Goal: Task Accomplishment & Management: Manage account settings

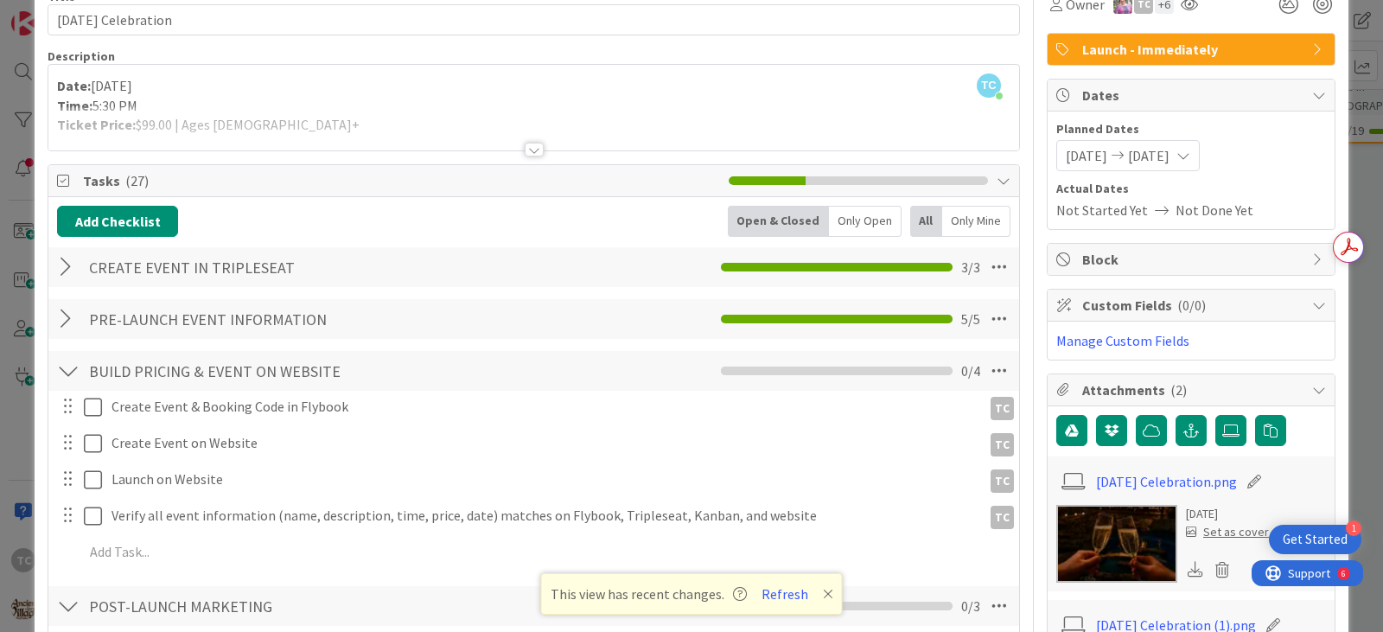
scroll to position [259, 0]
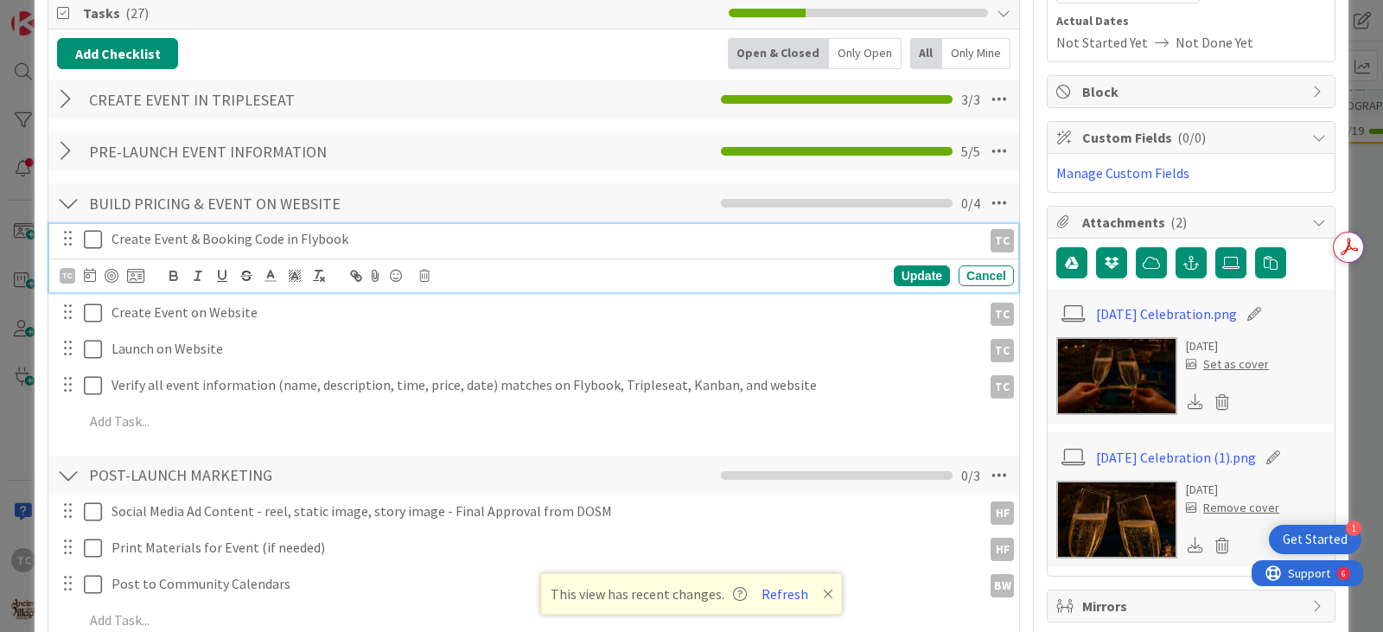
click at [86, 238] on icon at bounding box center [93, 239] width 18 height 21
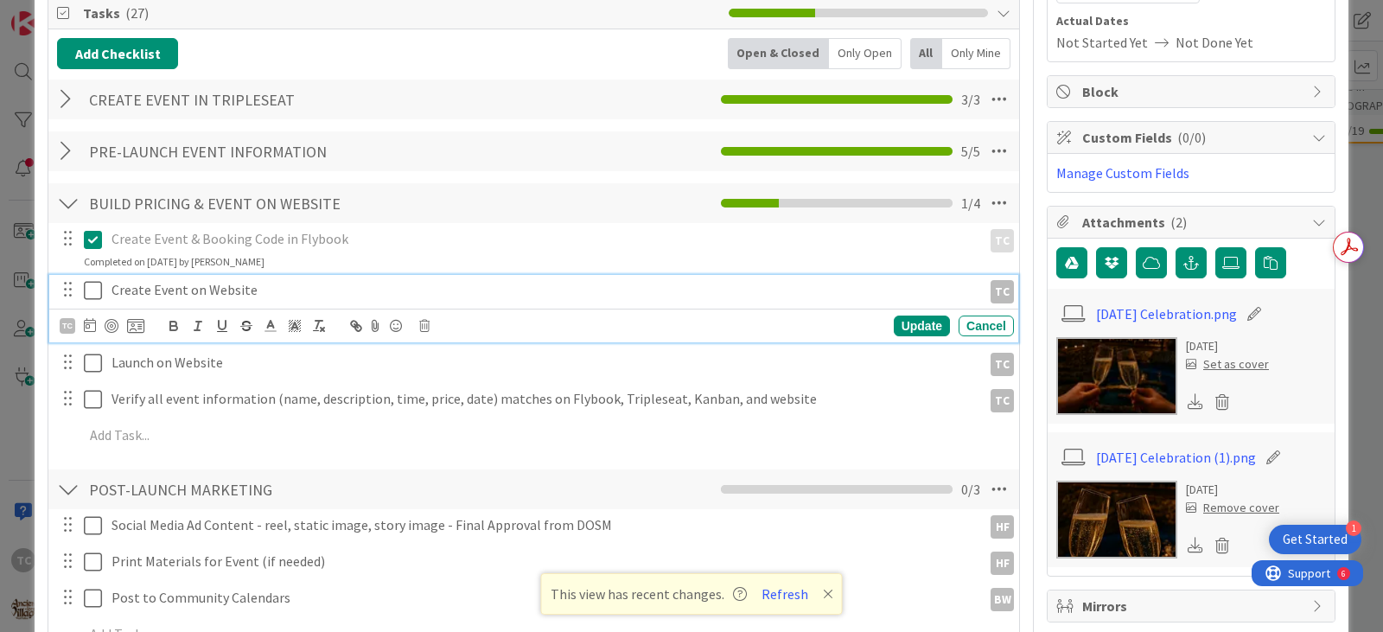
click at [91, 288] on icon at bounding box center [93, 290] width 18 height 21
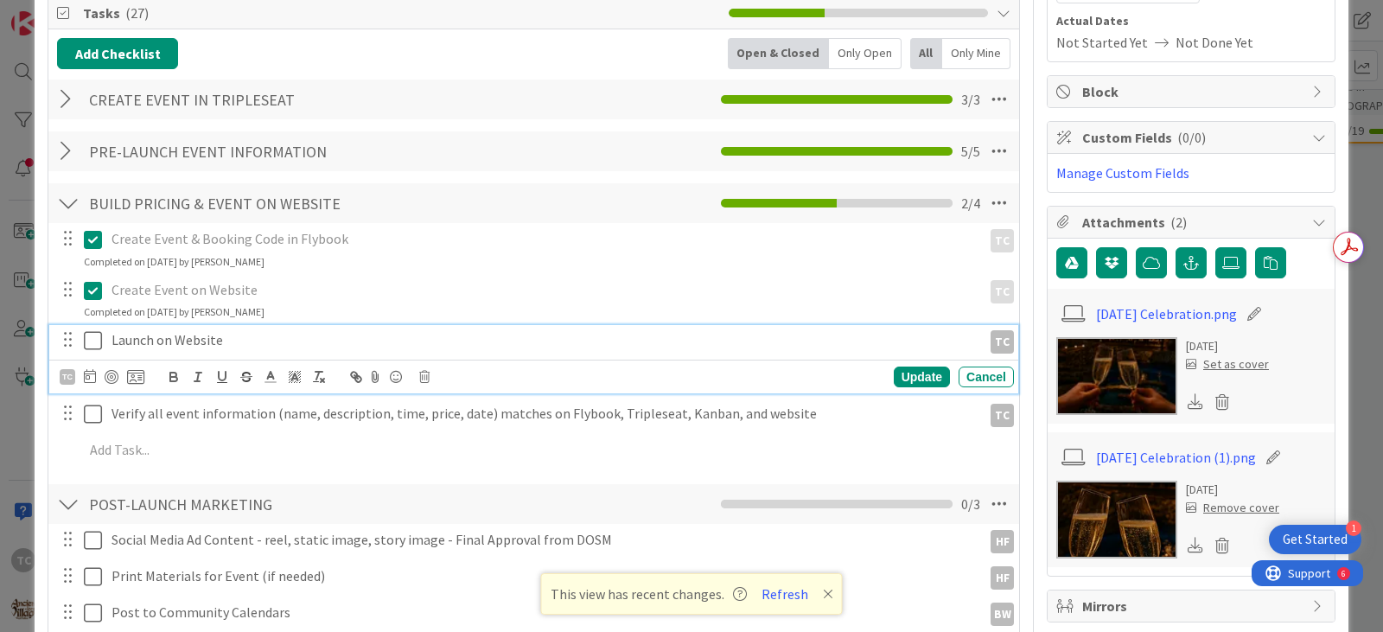
click at [90, 341] on icon at bounding box center [93, 340] width 18 height 21
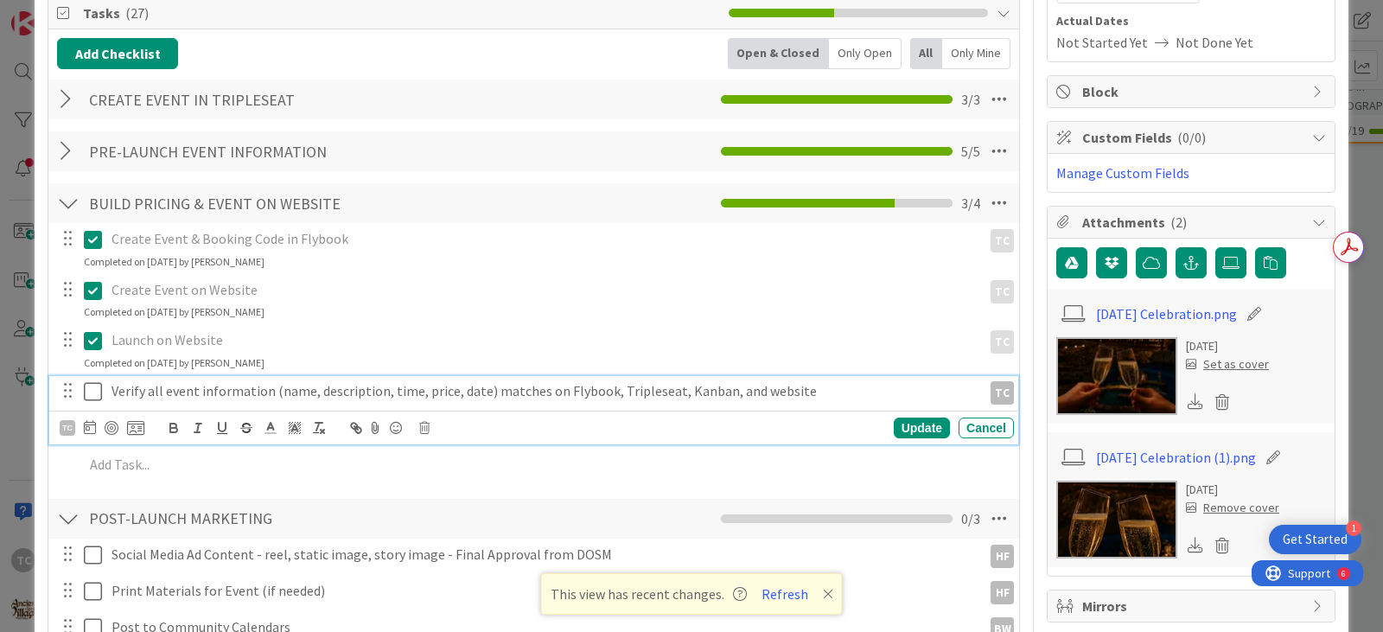
click at [92, 393] on icon at bounding box center [93, 391] width 18 height 21
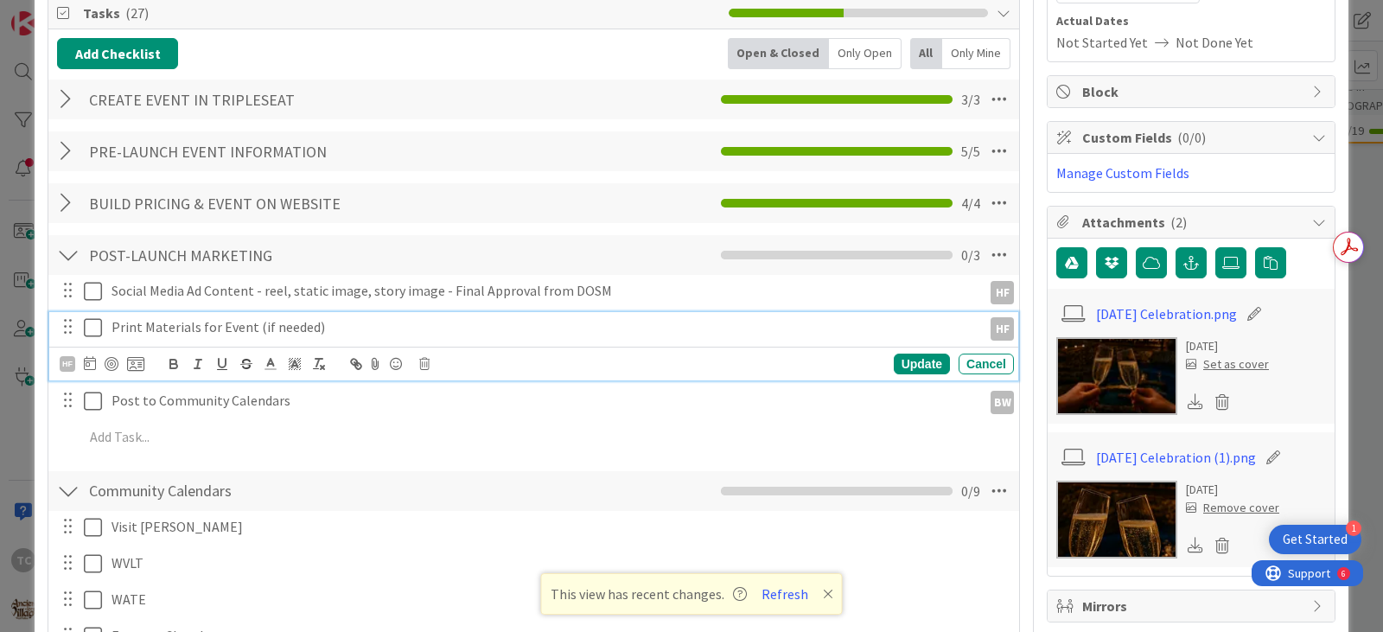
click at [351, 332] on p "Print Materials for Event (if needed)" at bounding box center [544, 327] width 864 height 20
click at [95, 329] on icon at bounding box center [93, 327] width 18 height 21
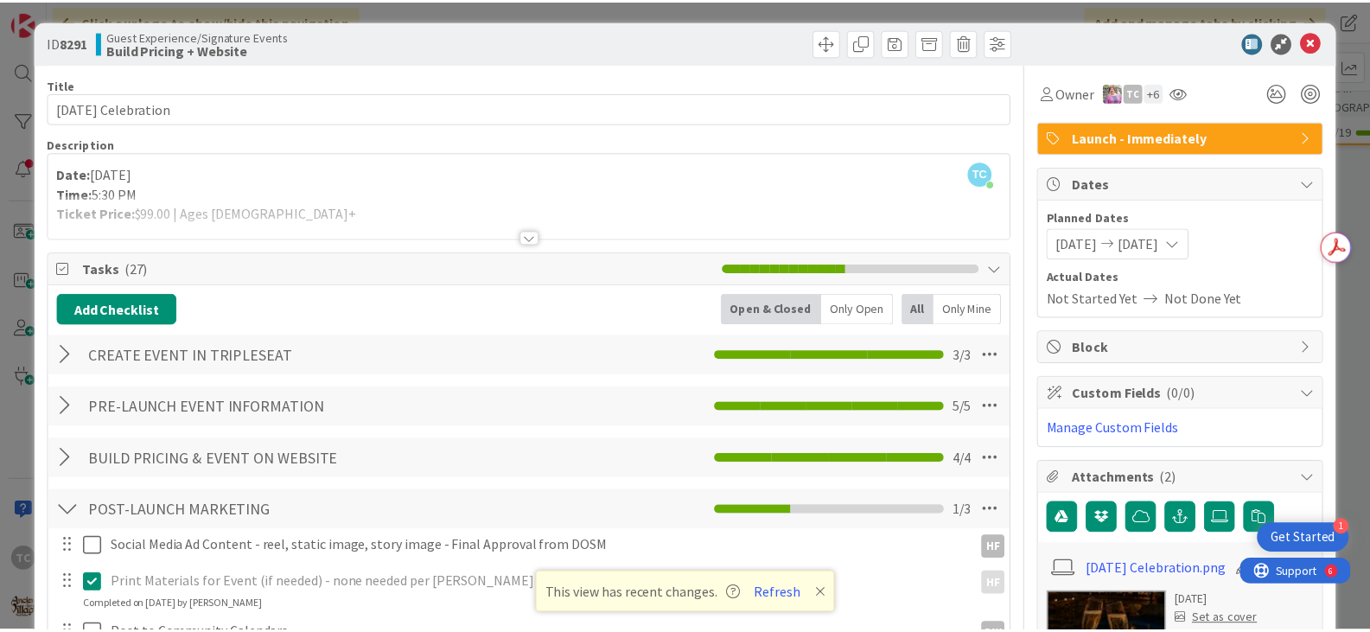
scroll to position [0, 0]
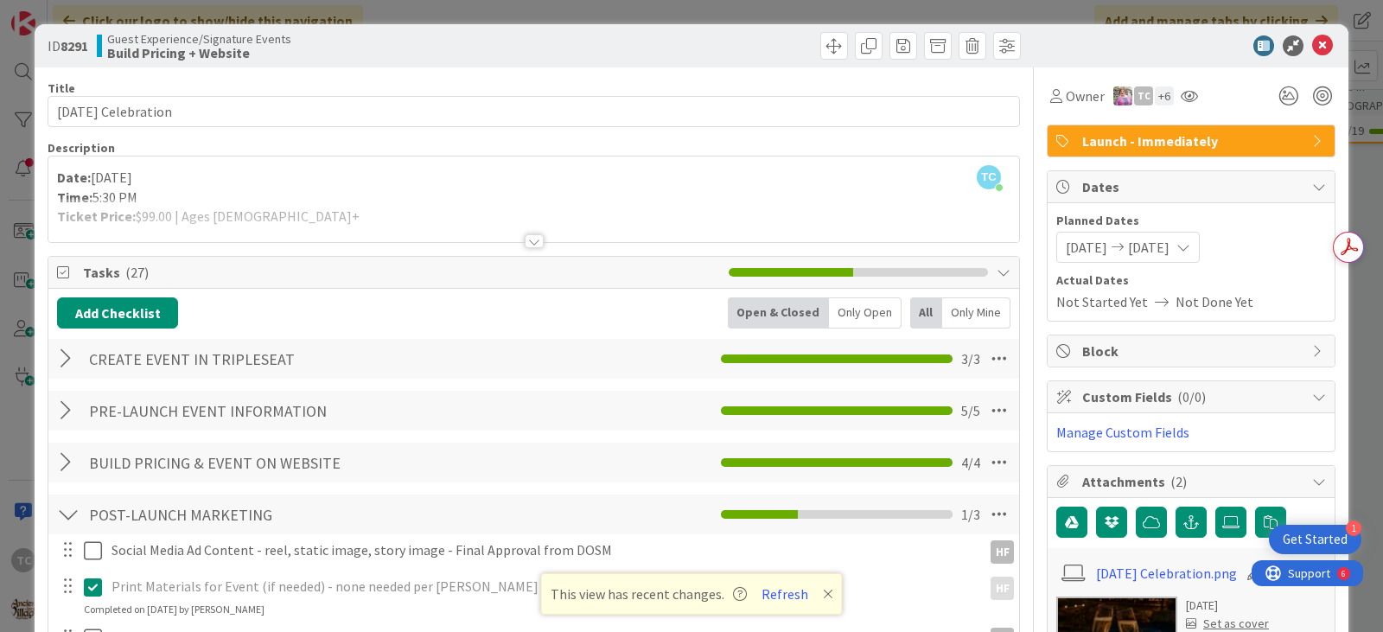
click at [606, 10] on div "ID 8291 Guest Experience/Signature Events Build Pricing + Website Title 26 / 12…" at bounding box center [691, 316] width 1383 height 632
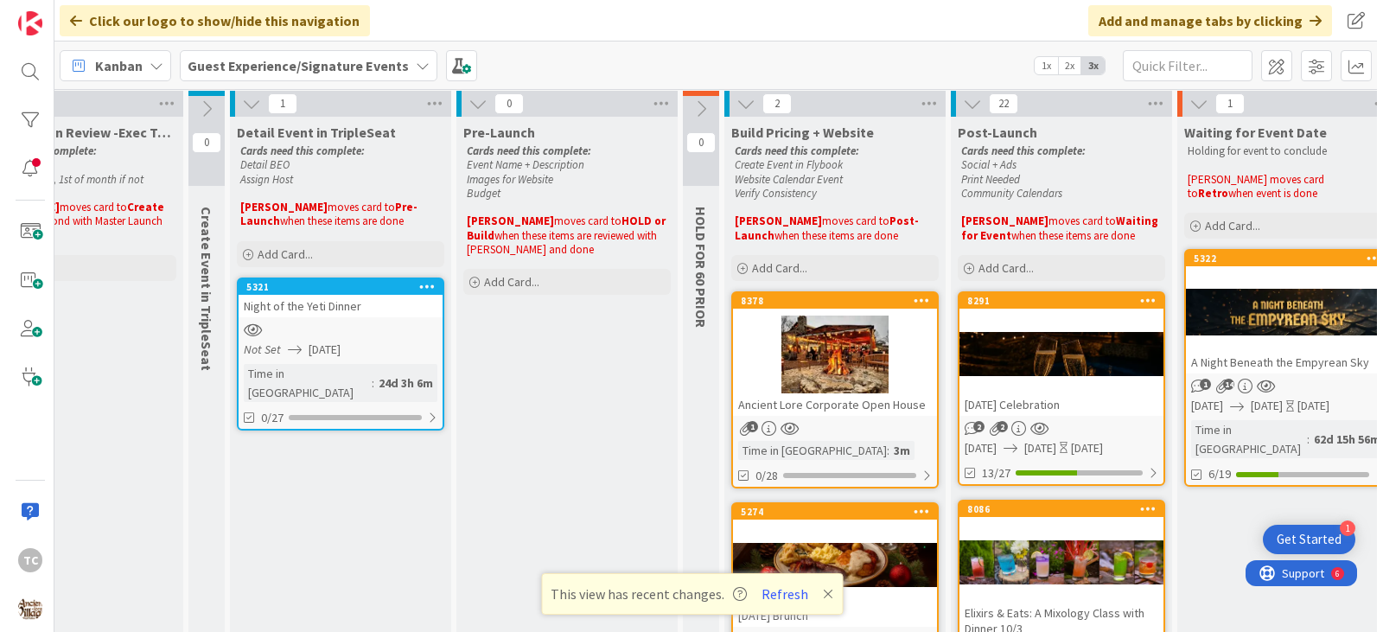
scroll to position [0, 140]
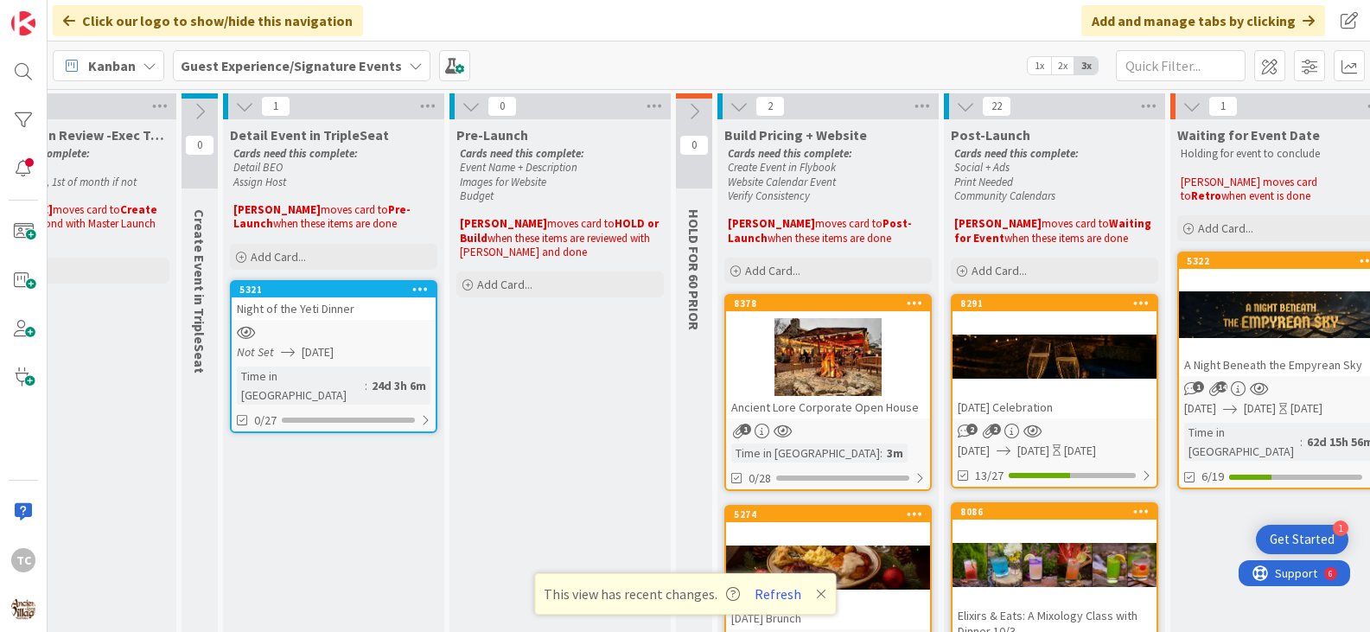
click at [792, 313] on div "8378 Ancient Lore Corporate Open House" at bounding box center [828, 357] width 204 height 123
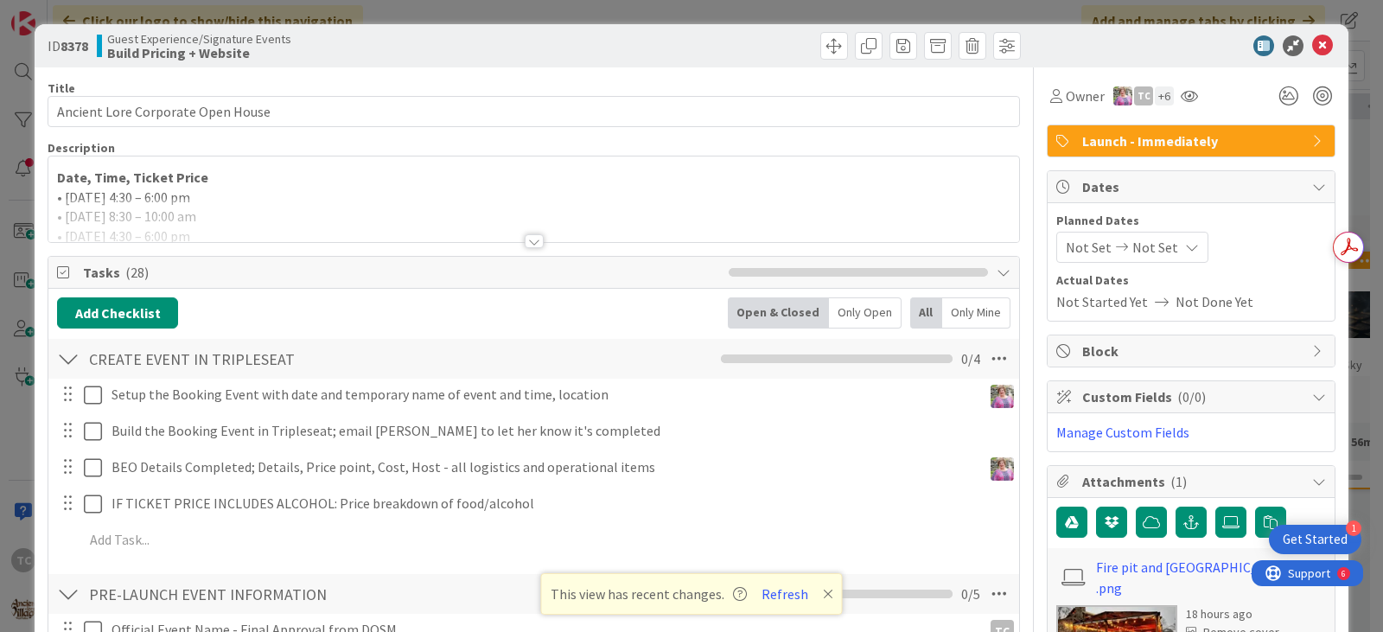
click at [404, 202] on div at bounding box center [533, 220] width 971 height 44
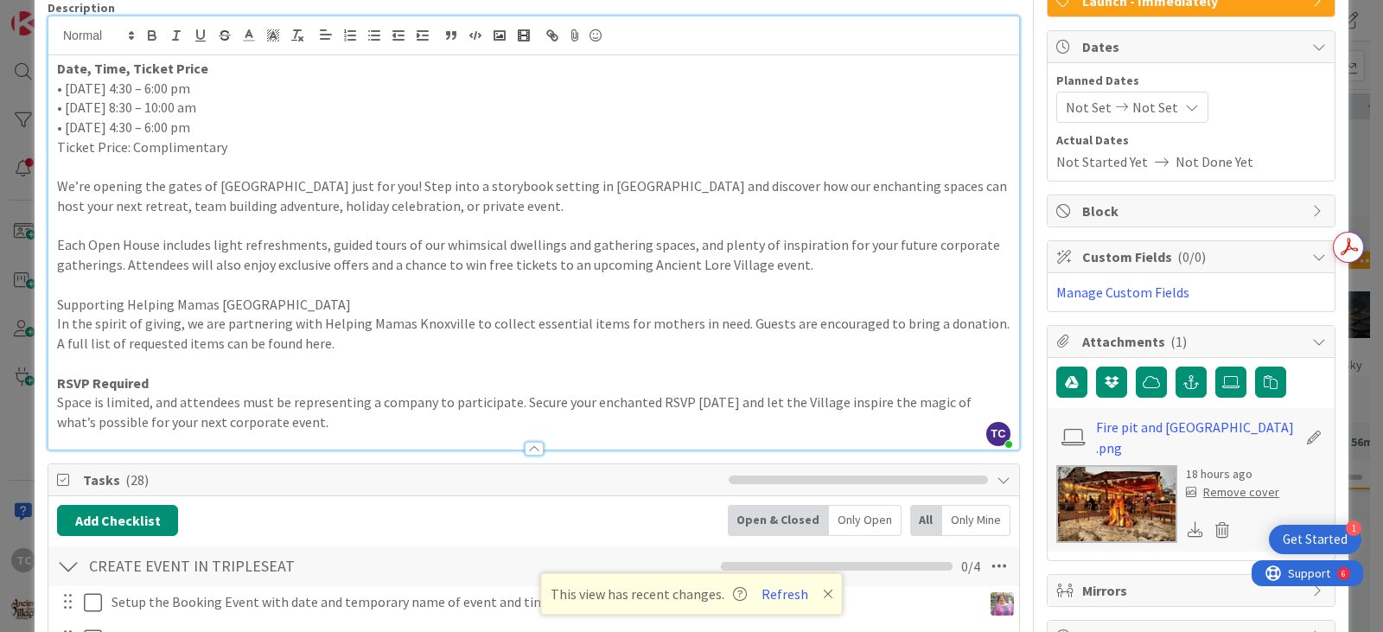
scroll to position [259, 0]
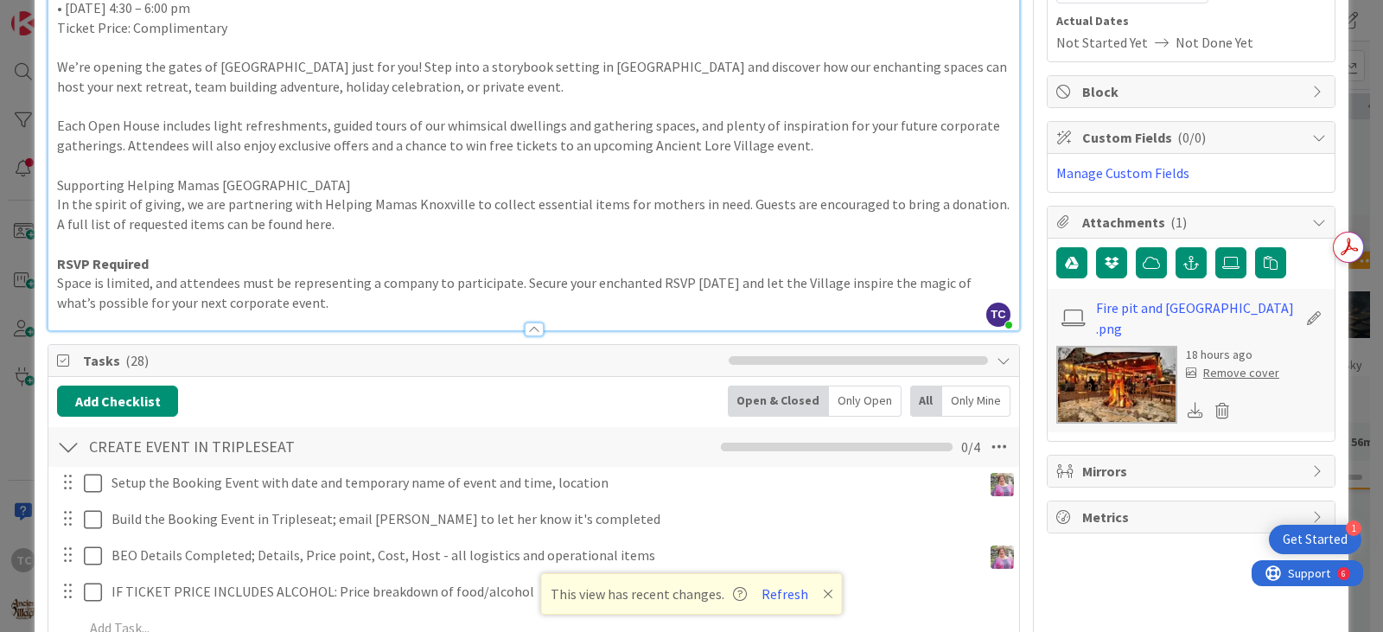
click at [1188, 412] on icon at bounding box center [1196, 410] width 16 height 16
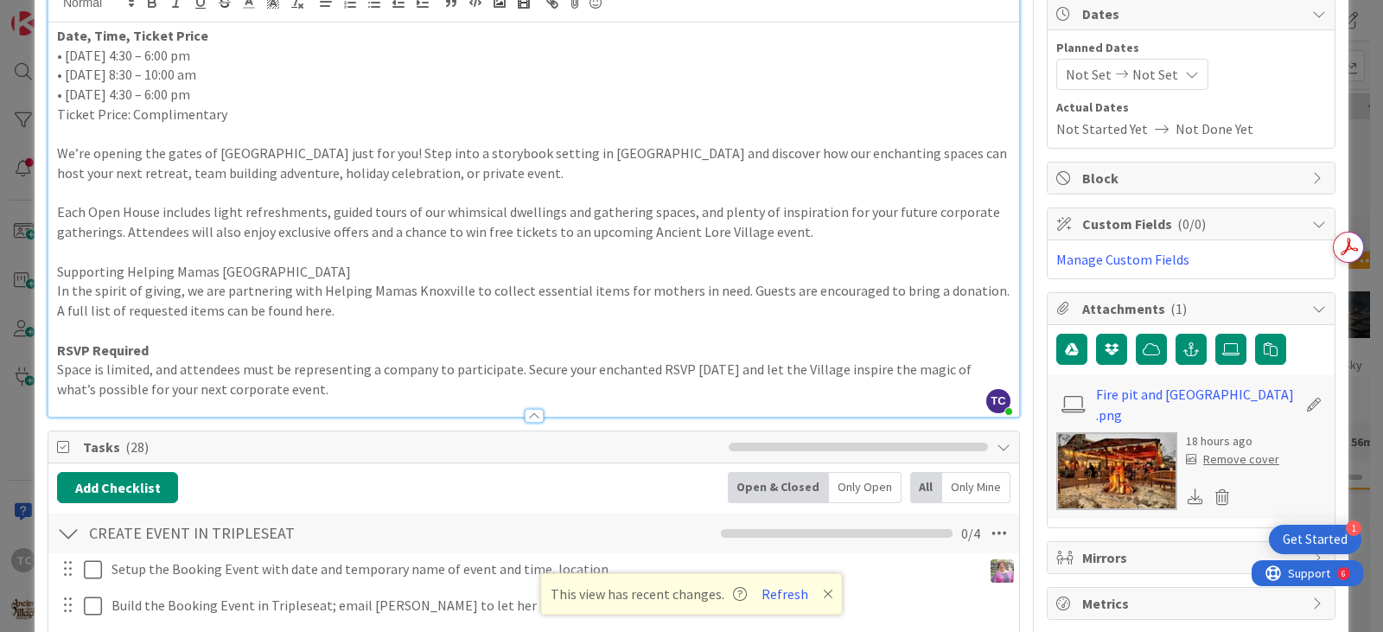
scroll to position [0, 0]
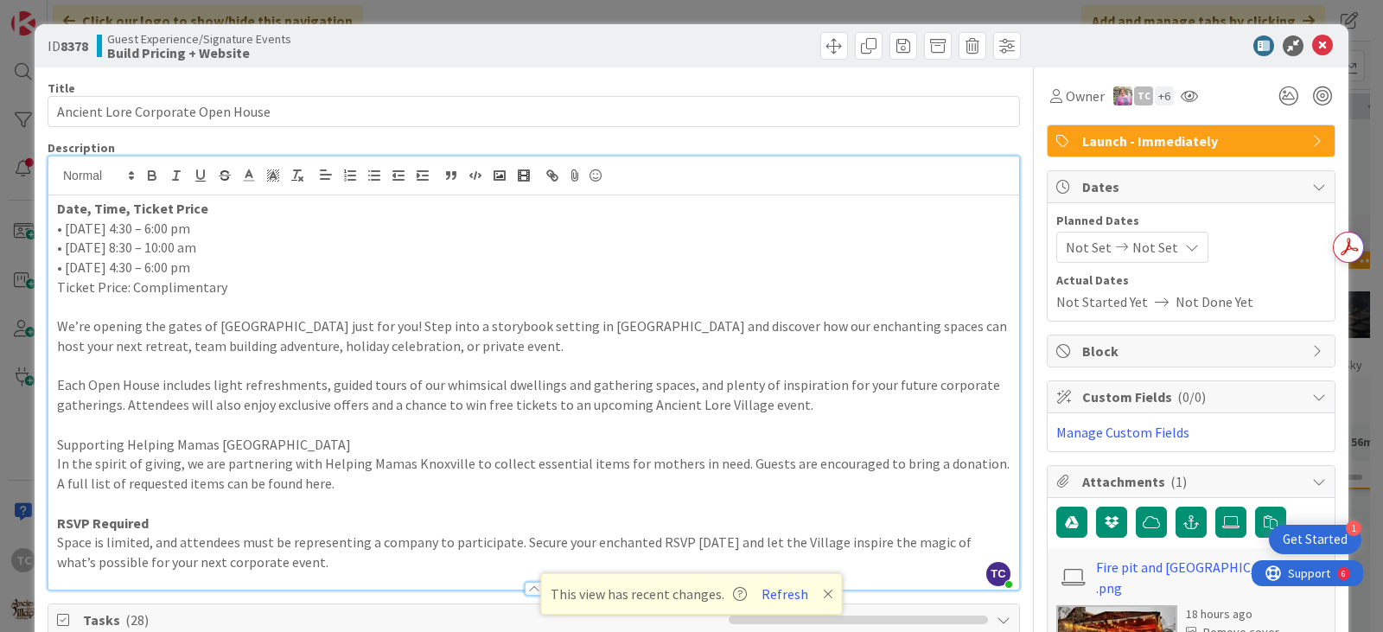
click at [202, 226] on p "• Monday, October 13 | 4:30 – 6:00 pm" at bounding box center [534, 229] width 954 height 20
click at [204, 263] on p "• Tuesday, October 14 | 4:30 – 6:00 pm" at bounding box center [534, 268] width 954 height 20
click at [224, 233] on p "• Monday, October 13 | 4:00 – 6:00 pm" at bounding box center [534, 229] width 954 height 20
click at [227, 267] on p "• Tuesday, October 14 | 4:00 – 6:00 pm" at bounding box center [534, 268] width 954 height 20
click at [237, 232] on p "• Monday, October 13 | 4:00 – 5:00 pm" at bounding box center [534, 229] width 954 height 20
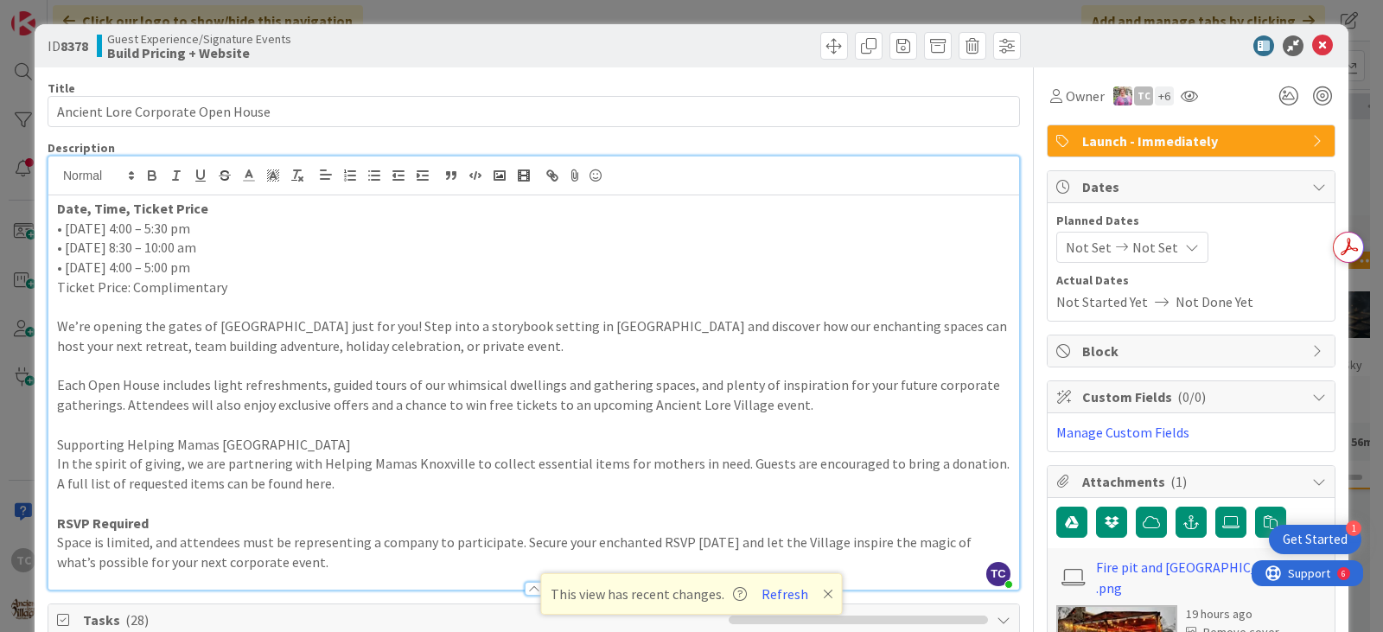
click at [237, 265] on p "• Tuesday, October 14 | 4:00 – 5:00 pm" at bounding box center [534, 268] width 954 height 20
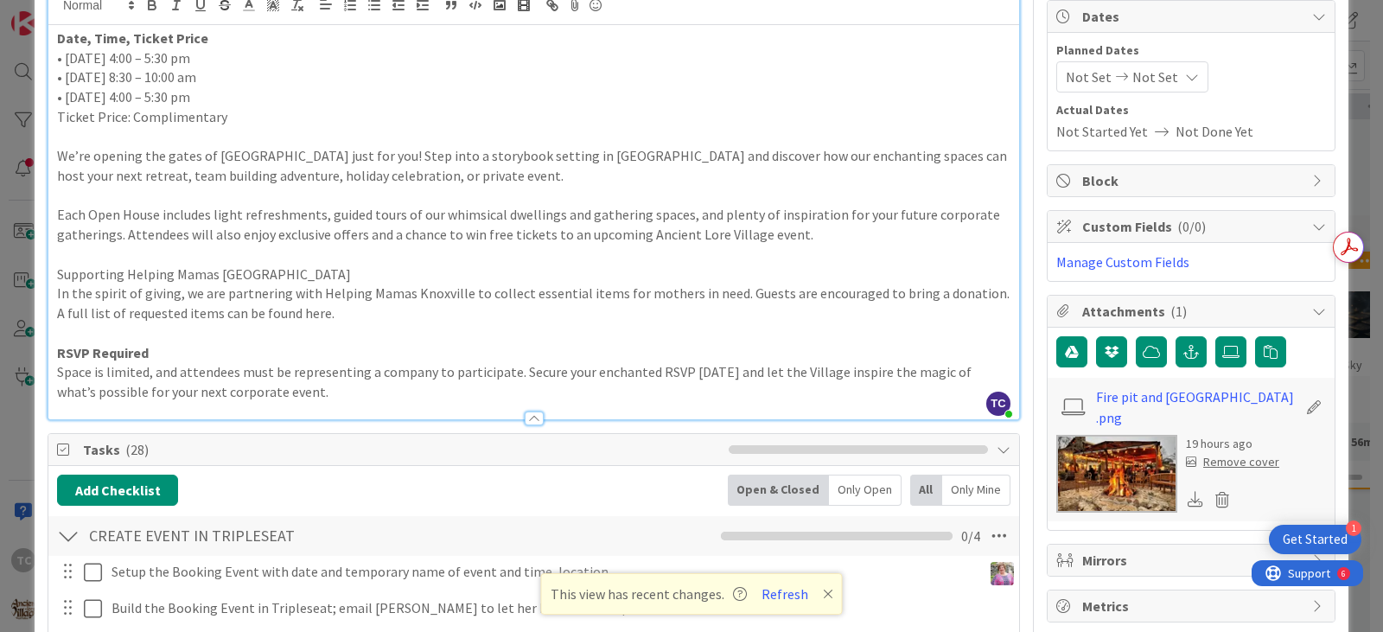
scroll to position [173, 0]
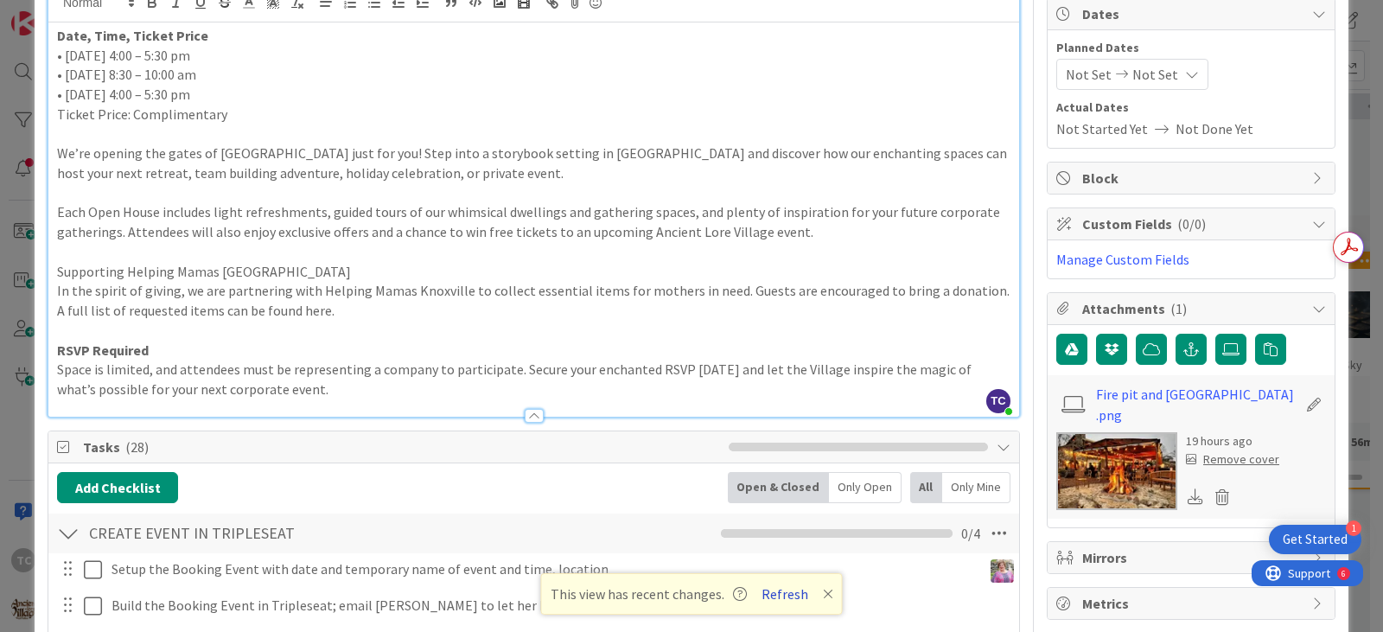
click at [779, 591] on button "Refresh" at bounding box center [785, 594] width 59 height 22
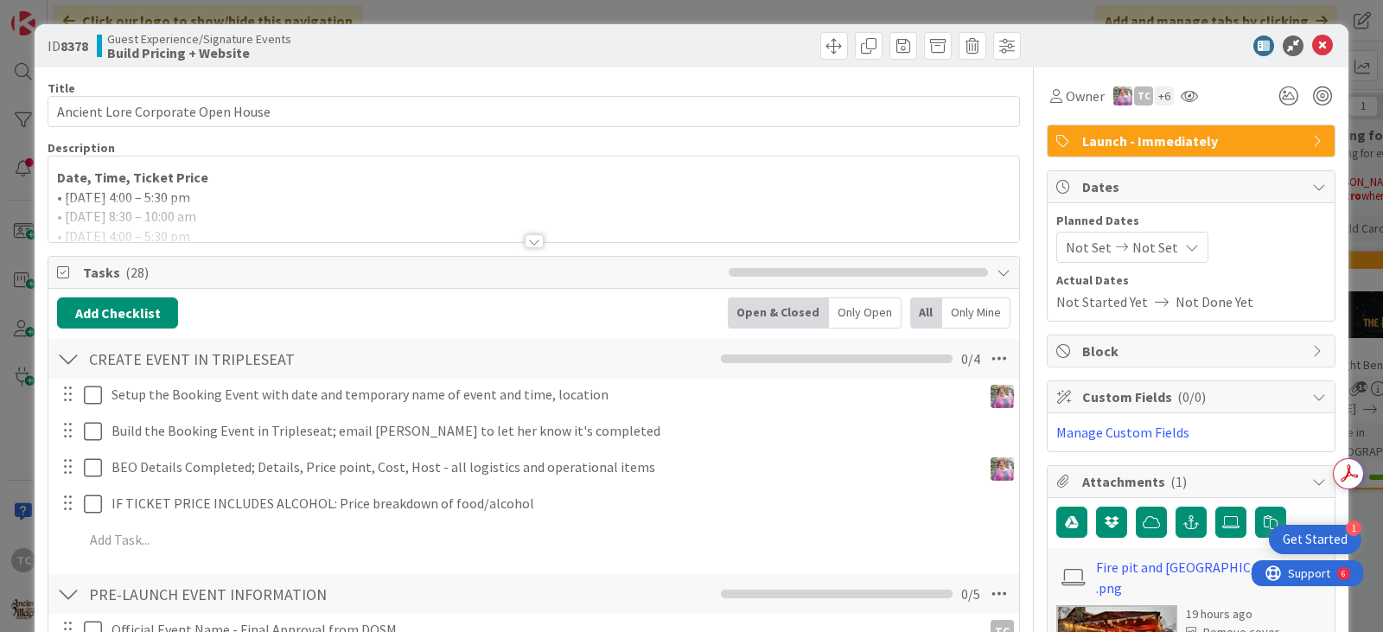
click at [693, 10] on div "ID 8378 Guest Experience/Signature Events Build Pricing + Website Title 33 / 12…" at bounding box center [691, 316] width 1383 height 632
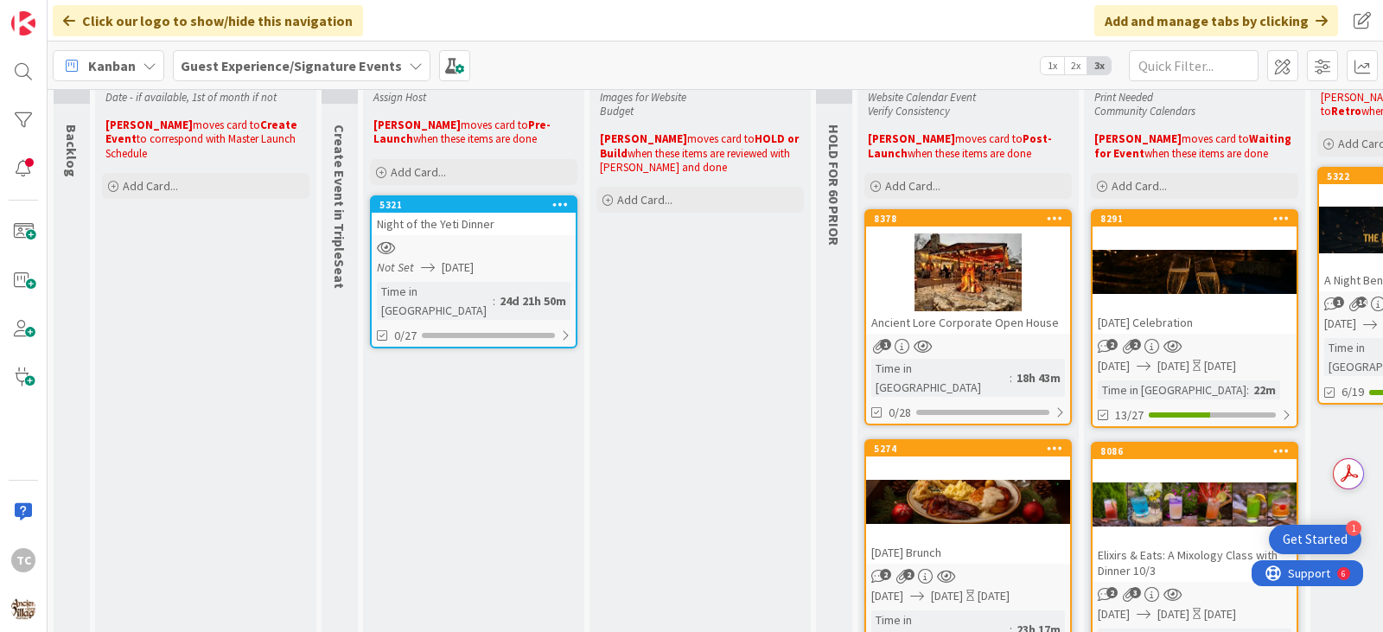
scroll to position [173, 0]
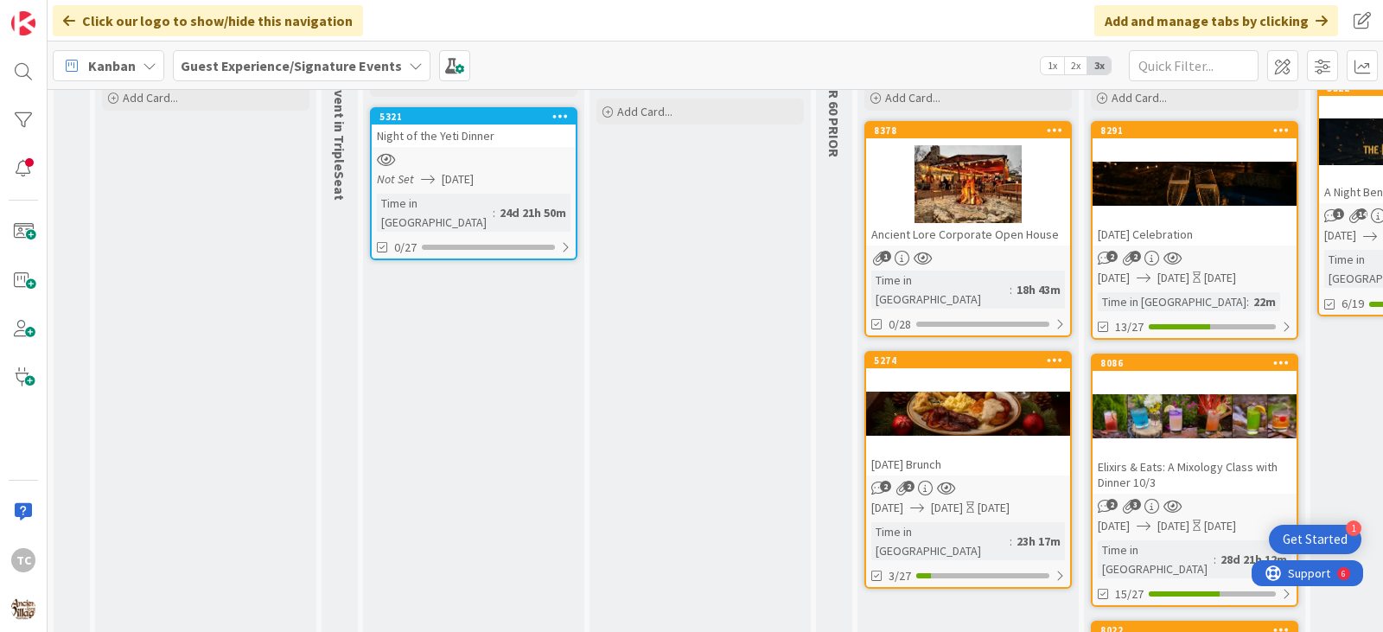
click at [966, 453] on div "[DATE] Brunch" at bounding box center [968, 464] width 204 height 22
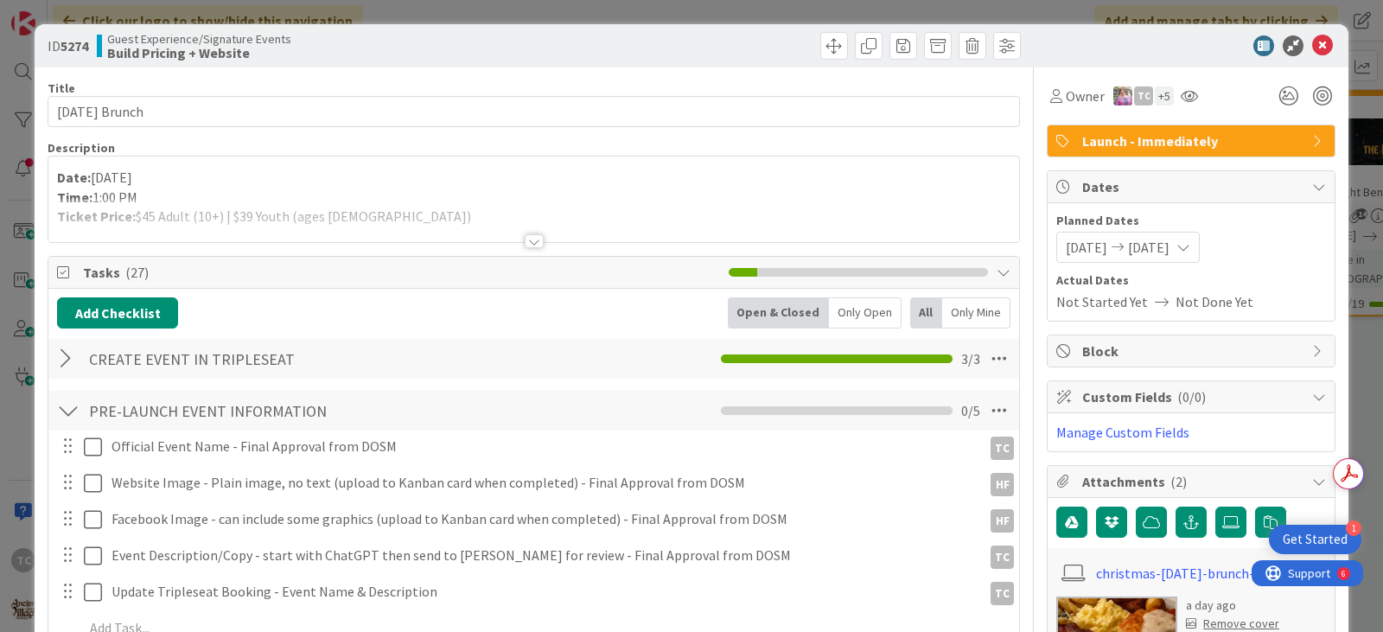
click at [530, 246] on div at bounding box center [534, 241] width 19 height 14
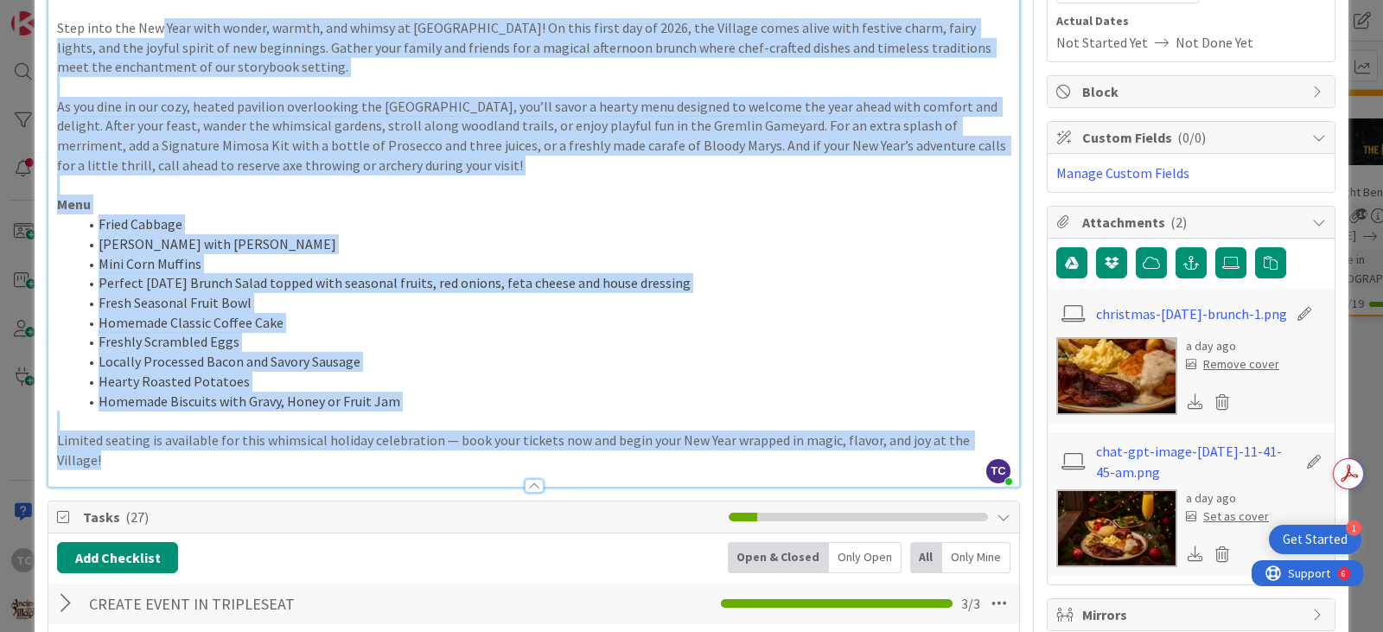
scroll to position [105, 0]
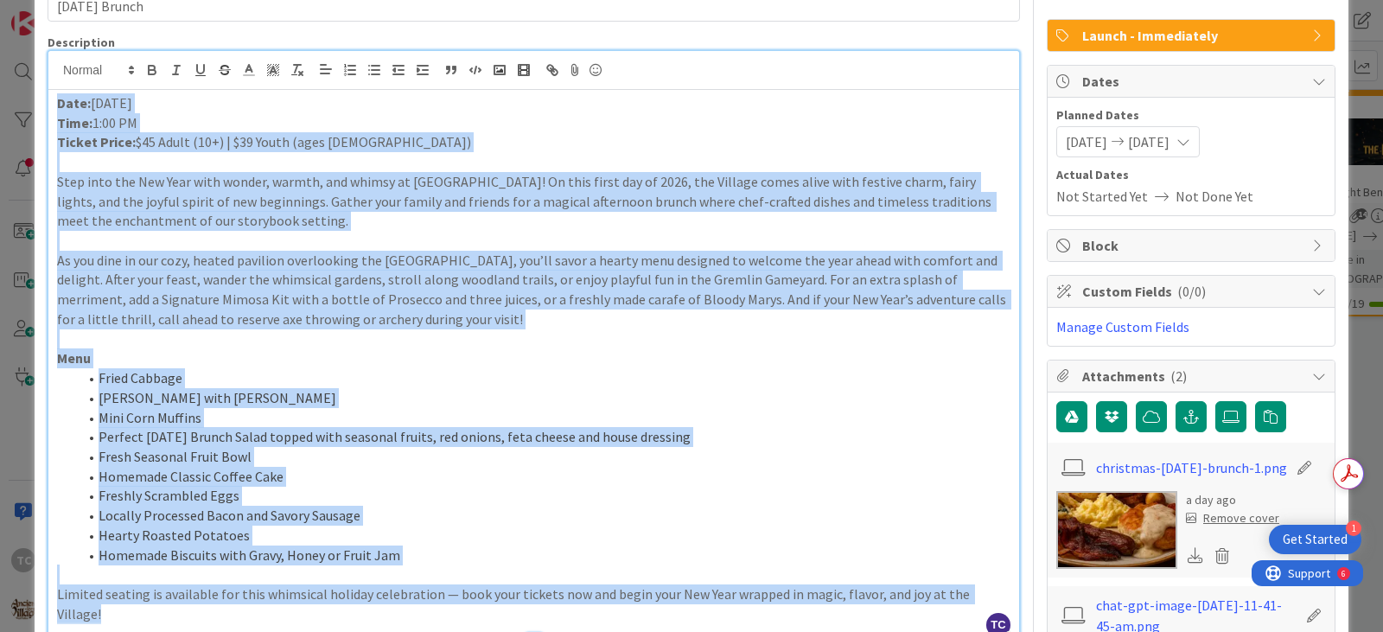
drag, startPoint x: 995, startPoint y: 435, endPoint x: 54, endPoint y: 99, distance: 999.4
click at [54, 99] on div "Date: [DATE] Time: 1:00 PM Ticket Price: $45 Adult (10+) | $39 Youth (ages [DEM…" at bounding box center [533, 365] width 971 height 551
copy div "Lore: Ipsumdo 8 Sita: 8:71 CO Adipis Elits: $69 Doeiu (06+) | $60 Tempo (inci 7…"
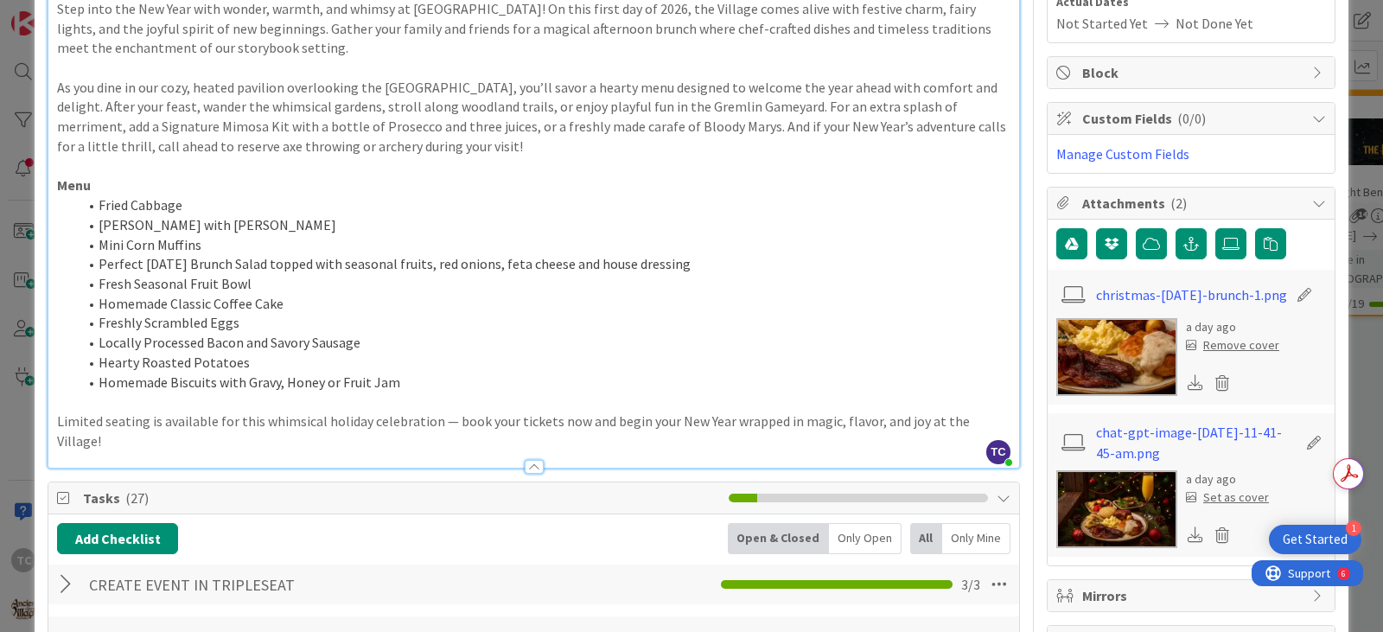
drag, startPoint x: 1179, startPoint y: 381, endPoint x: 1181, endPoint y: 392, distance: 10.5
click at [1188, 381] on icon at bounding box center [1196, 382] width 16 height 16
click at [1188, 535] on icon at bounding box center [1196, 534] width 16 height 16
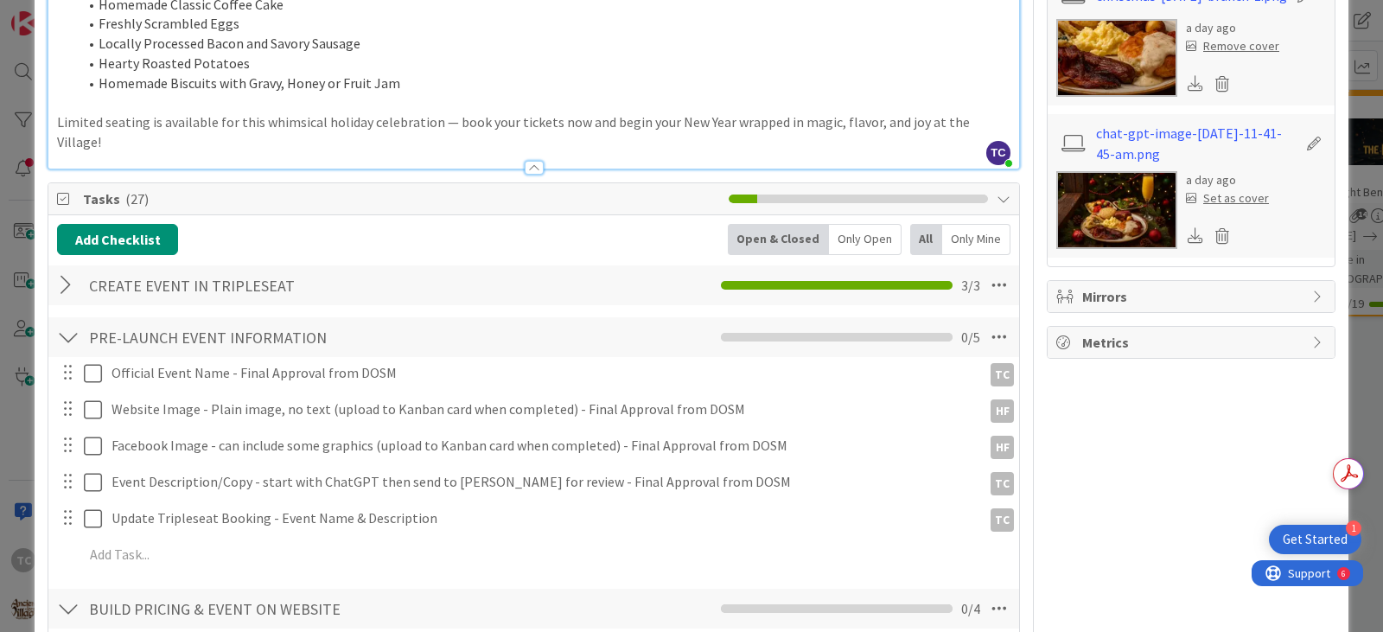
scroll to position [711, 0]
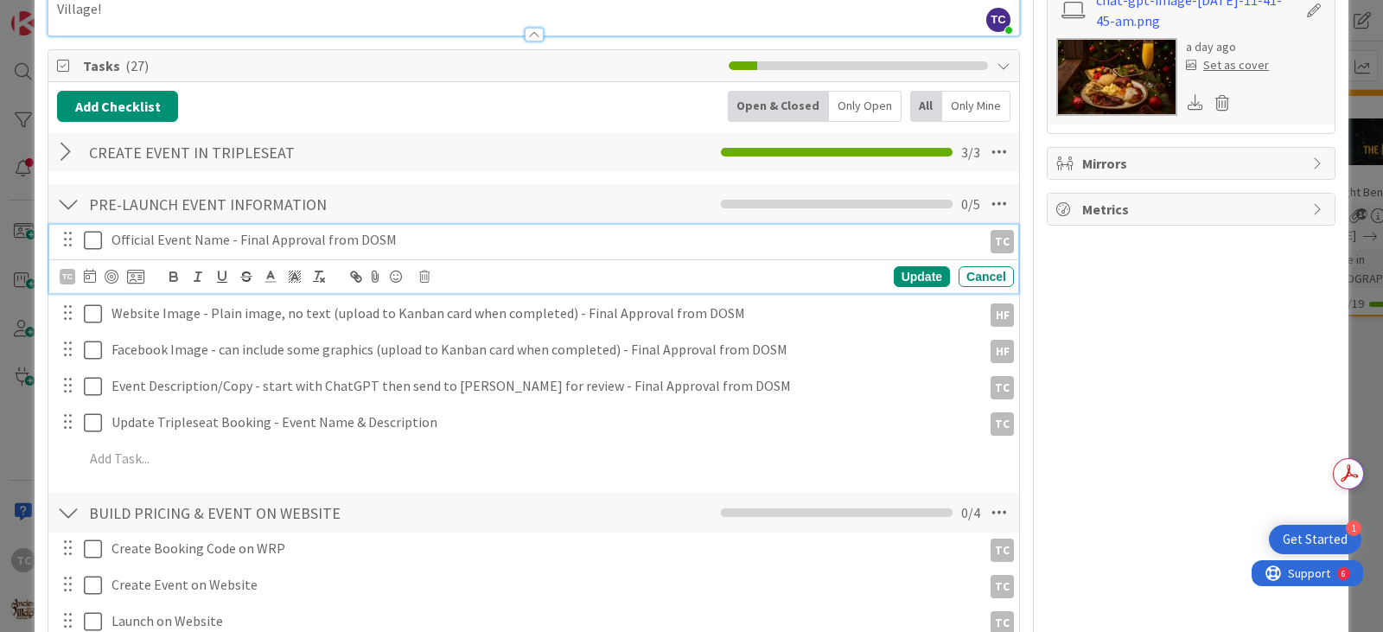
click at [99, 230] on icon at bounding box center [93, 240] width 18 height 21
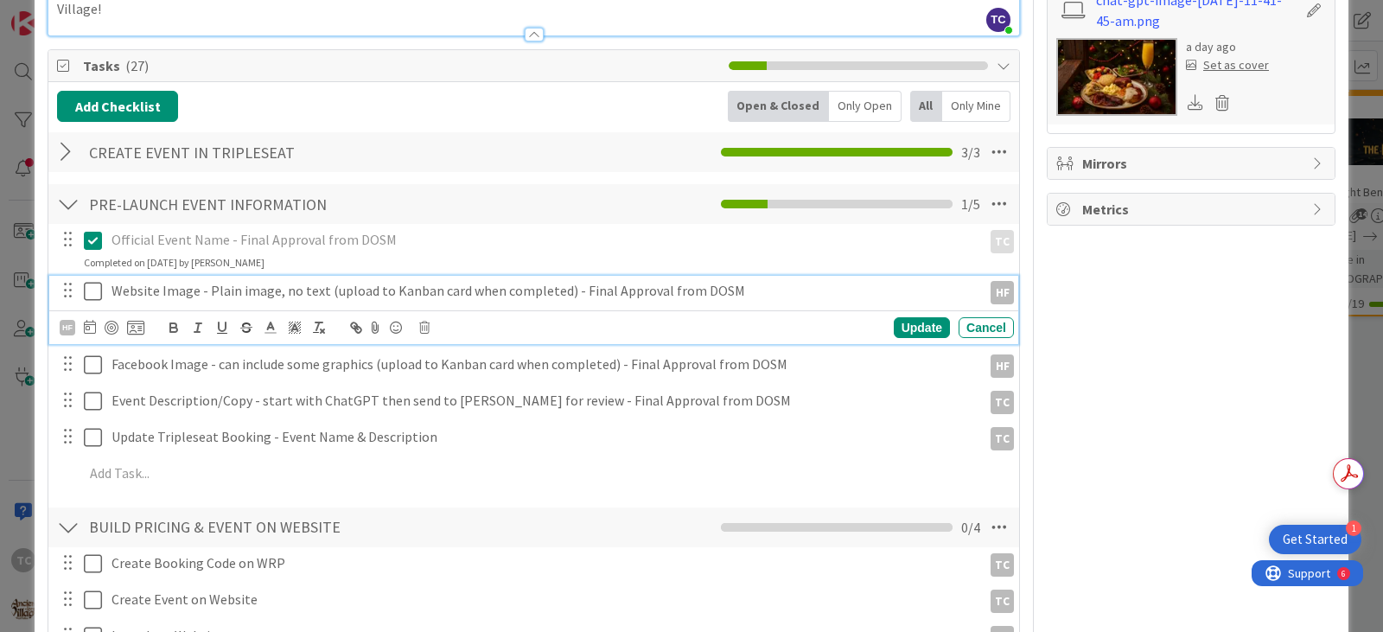
click at [93, 281] on icon at bounding box center [93, 291] width 18 height 21
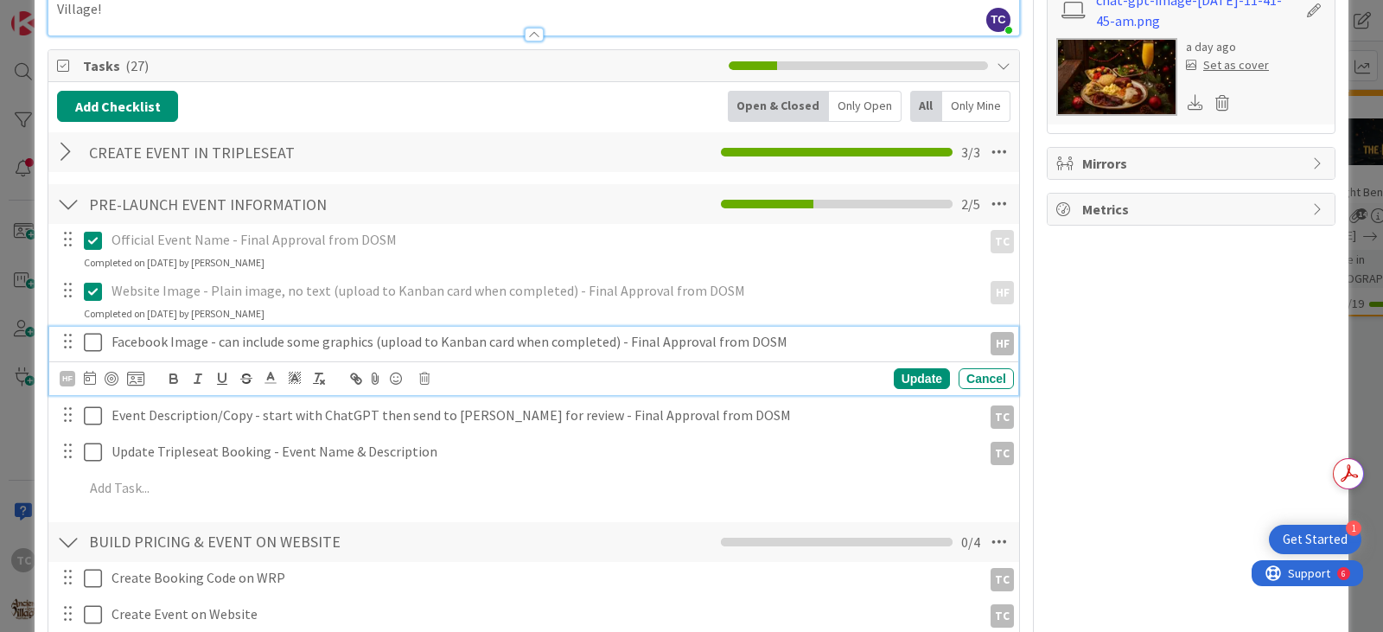
click at [99, 332] on icon at bounding box center [93, 342] width 18 height 21
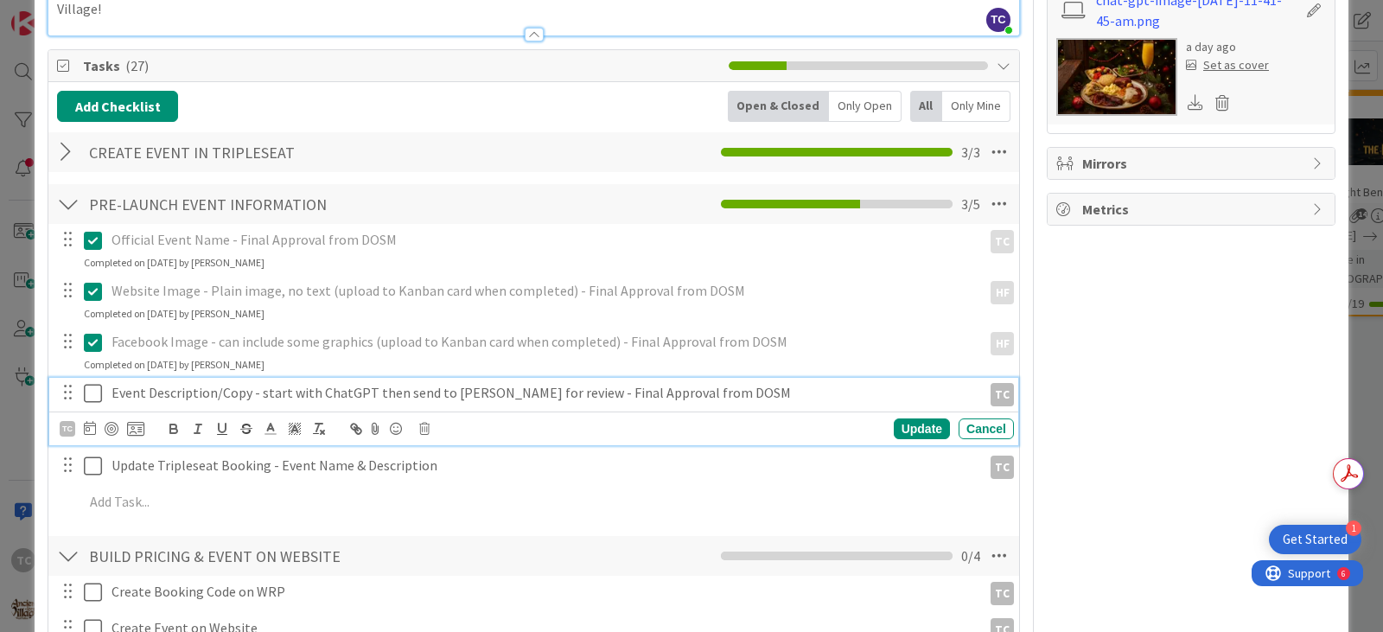
click at [98, 383] on icon at bounding box center [93, 393] width 18 height 21
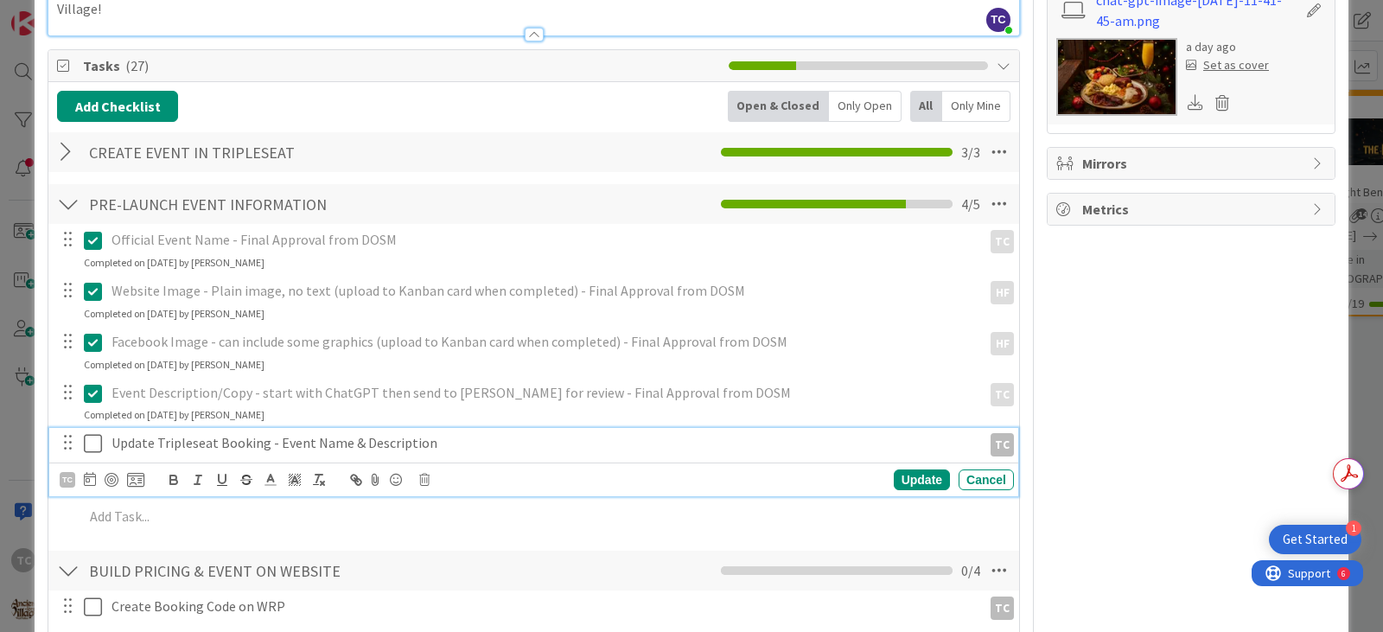
click at [96, 433] on icon at bounding box center [93, 443] width 18 height 21
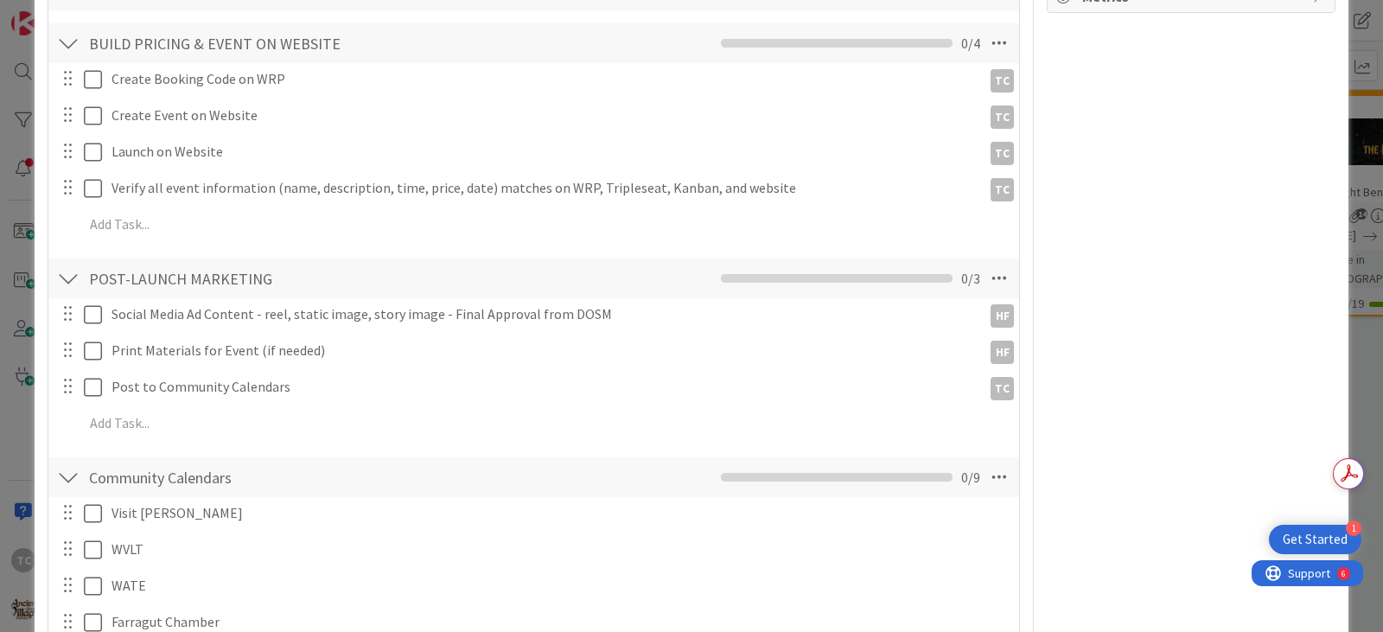
scroll to position [884, 0]
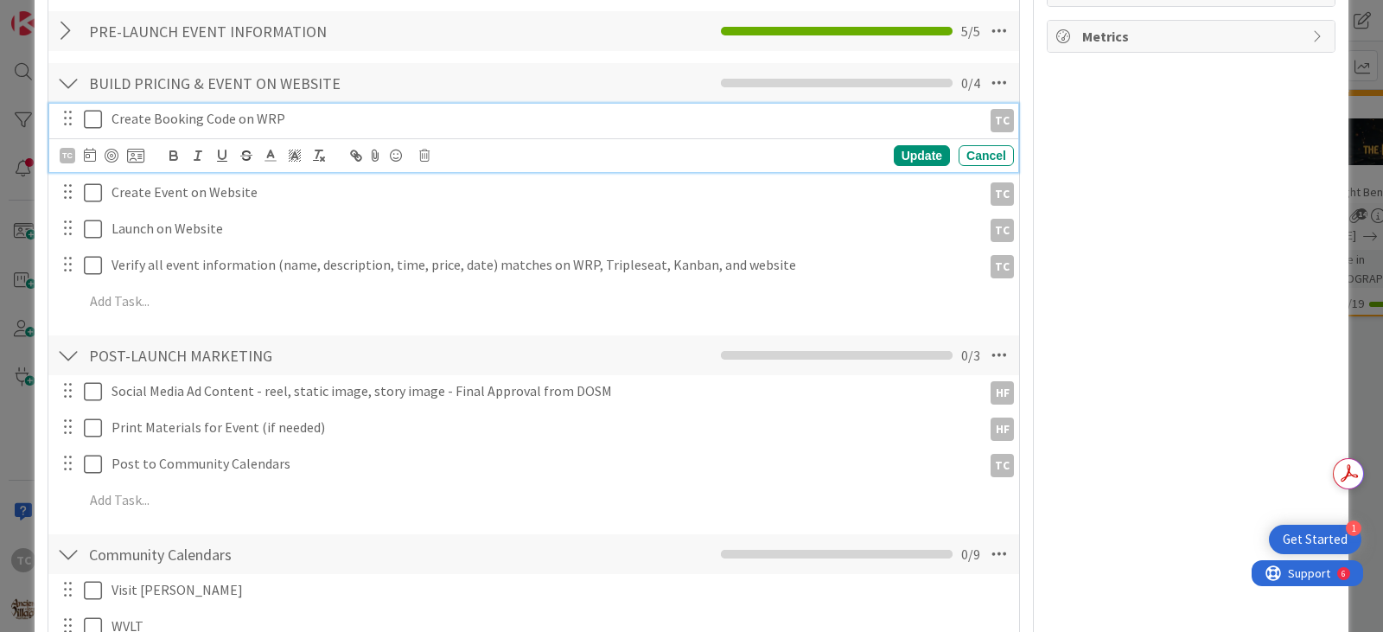
click at [327, 109] on p "Create Booking Code on WRP" at bounding box center [544, 119] width 864 height 20
drag, startPoint x: 303, startPoint y: 106, endPoint x: 150, endPoint y: 105, distance: 152.2
click at [150, 109] on p "Create Booking Code on WRP" at bounding box center [544, 119] width 864 height 20
click at [88, 109] on icon at bounding box center [93, 119] width 18 height 21
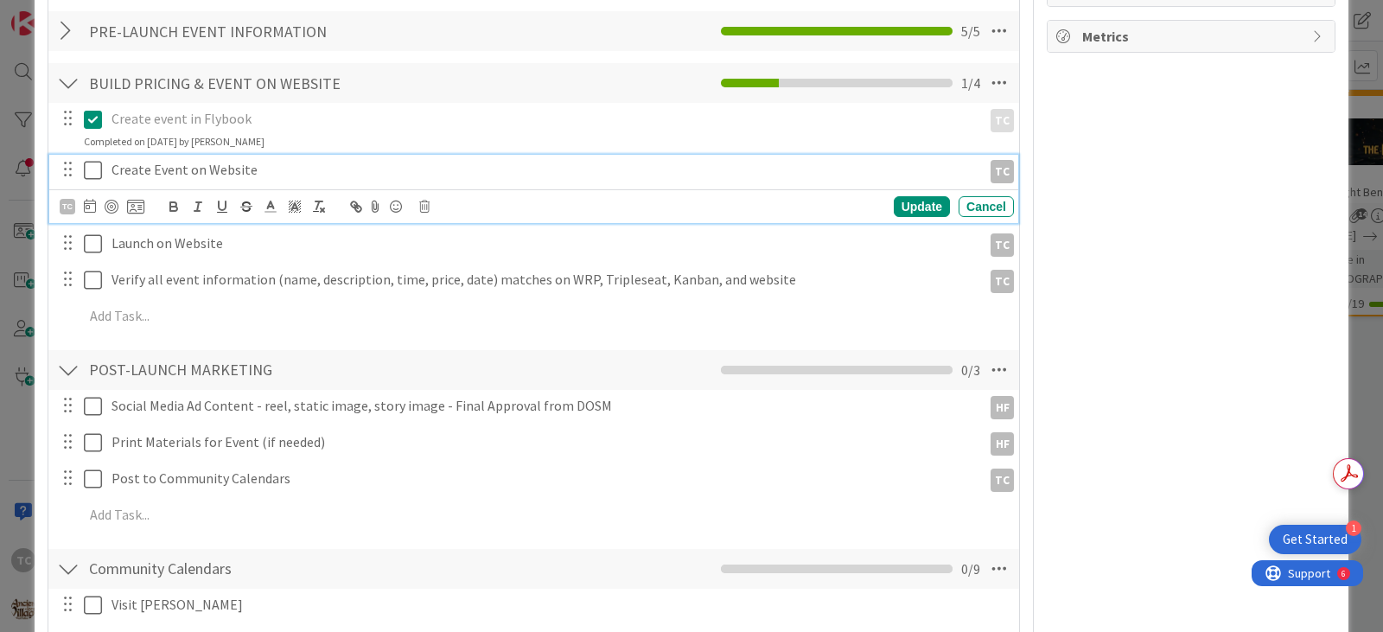
click at [95, 160] on icon at bounding box center [93, 170] width 18 height 21
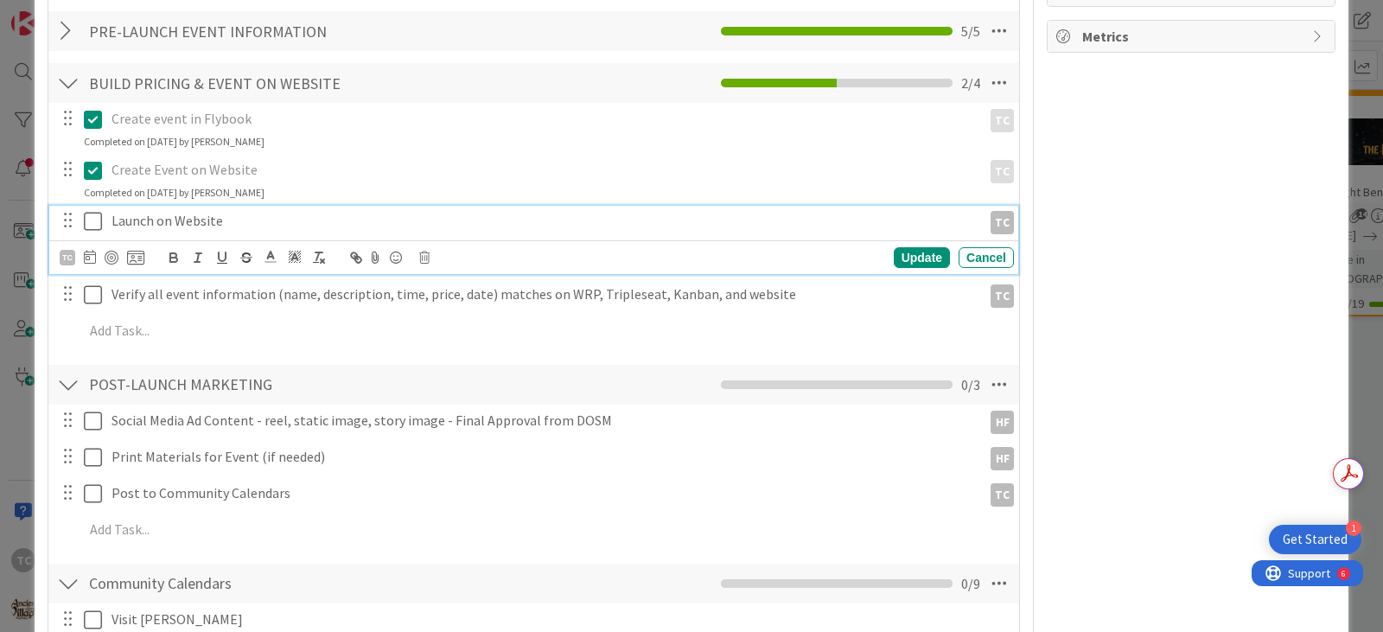
click at [95, 211] on icon at bounding box center [93, 221] width 18 height 21
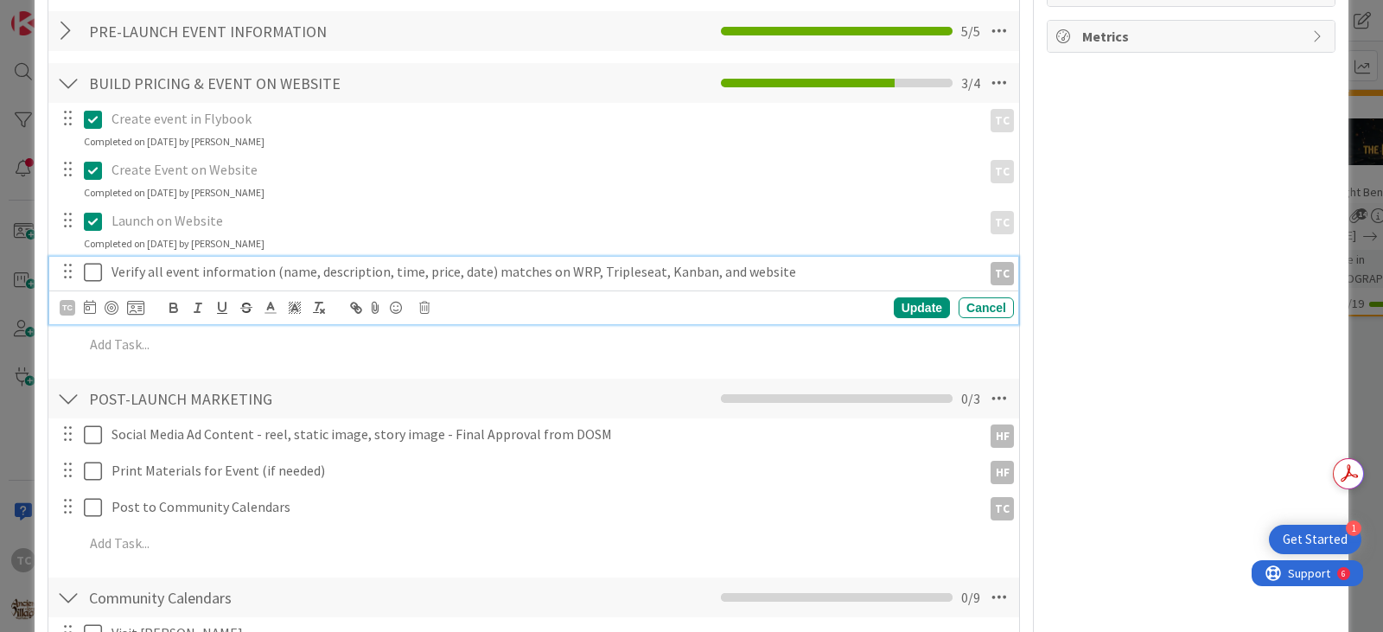
click at [99, 262] on icon at bounding box center [93, 272] width 18 height 21
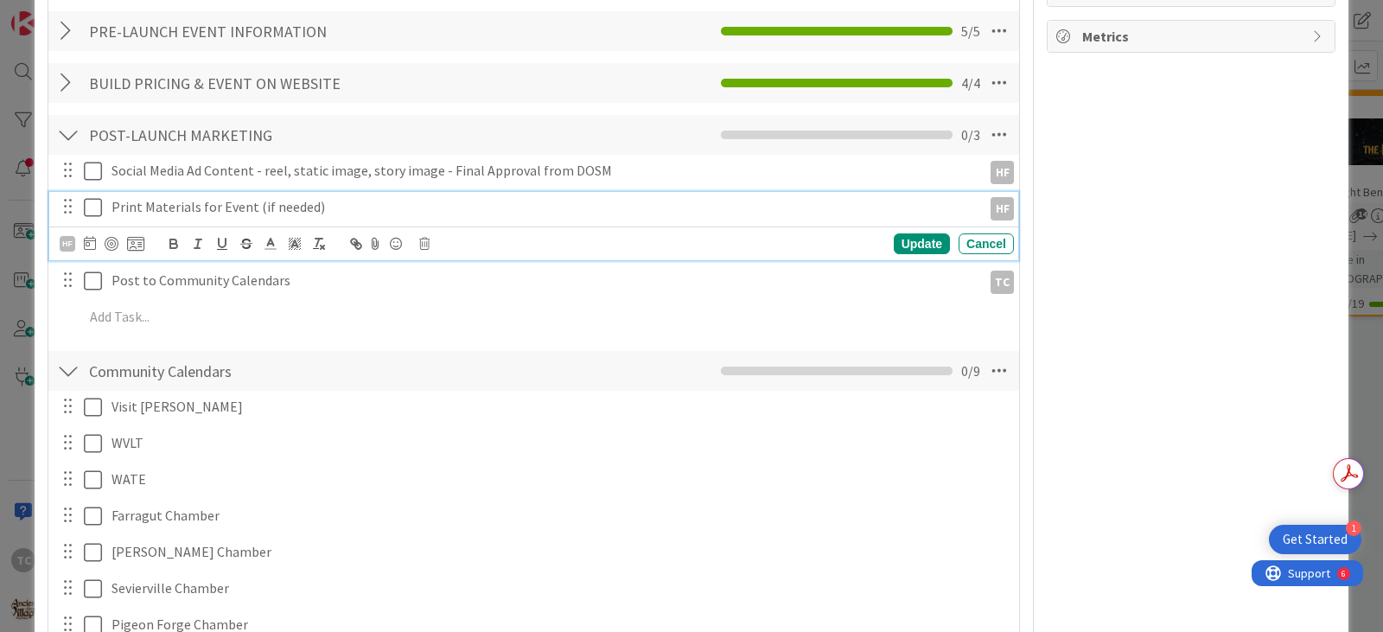
click at [373, 197] on p "Print Materials for Event (if needed)" at bounding box center [544, 207] width 864 height 20
click at [97, 197] on icon at bounding box center [93, 207] width 18 height 21
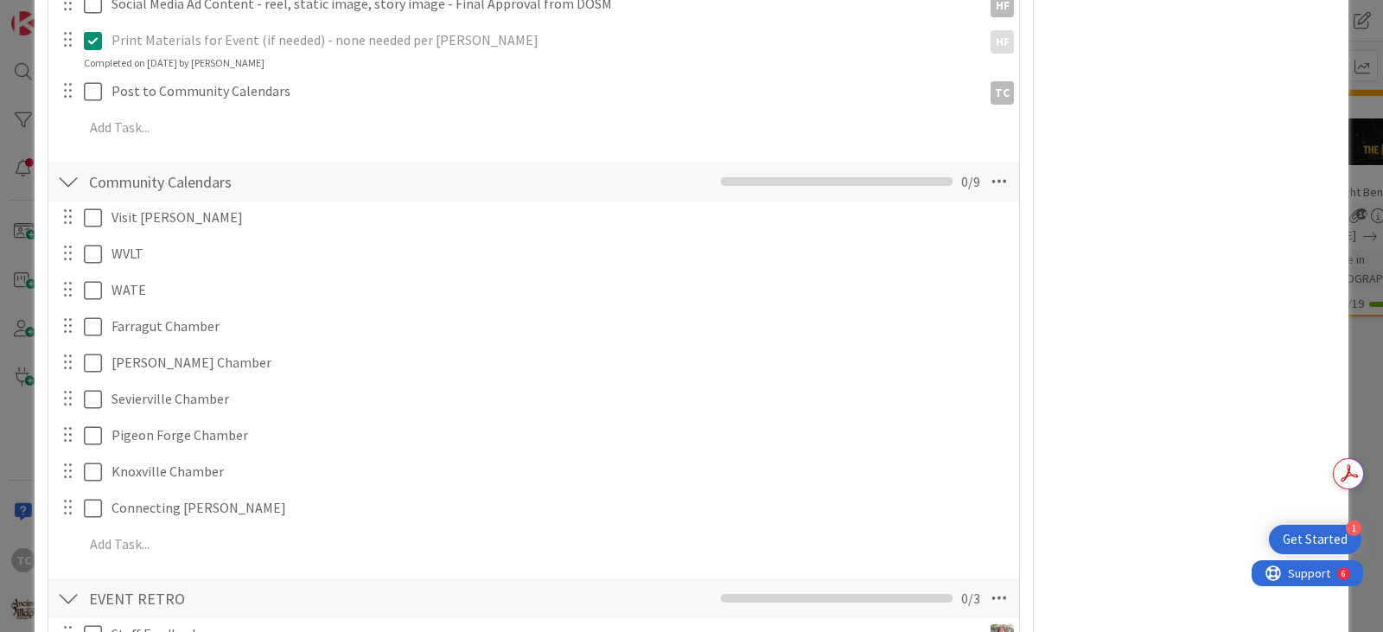
scroll to position [1056, 0]
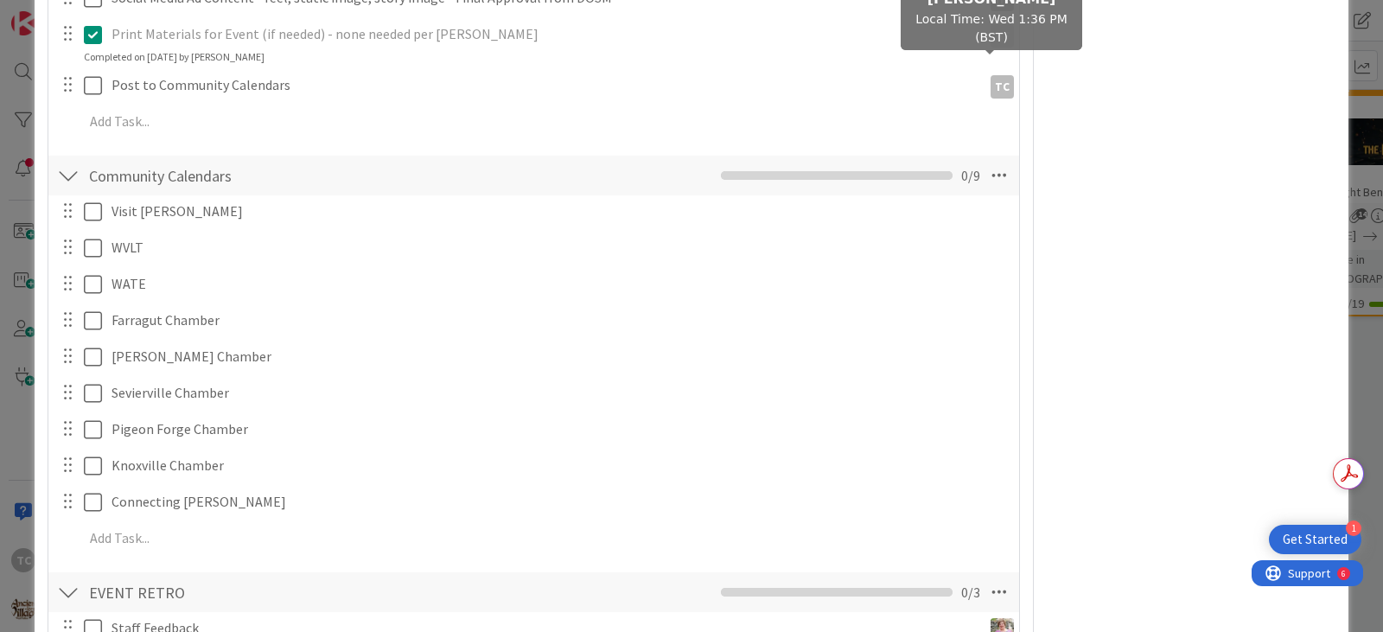
click at [992, 80] on div "TC" at bounding box center [998, 85] width 32 height 30
click at [991, 75] on div "TC" at bounding box center [1002, 86] width 23 height 23
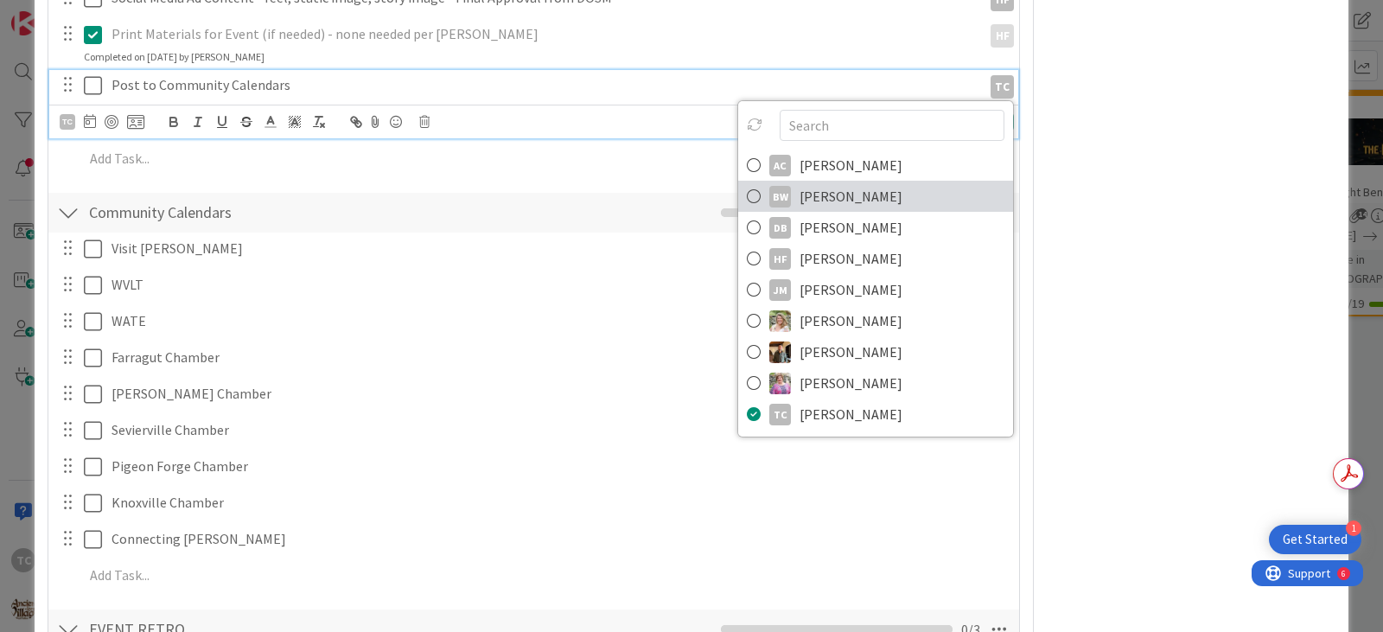
click at [747, 183] on icon at bounding box center [754, 196] width 14 height 26
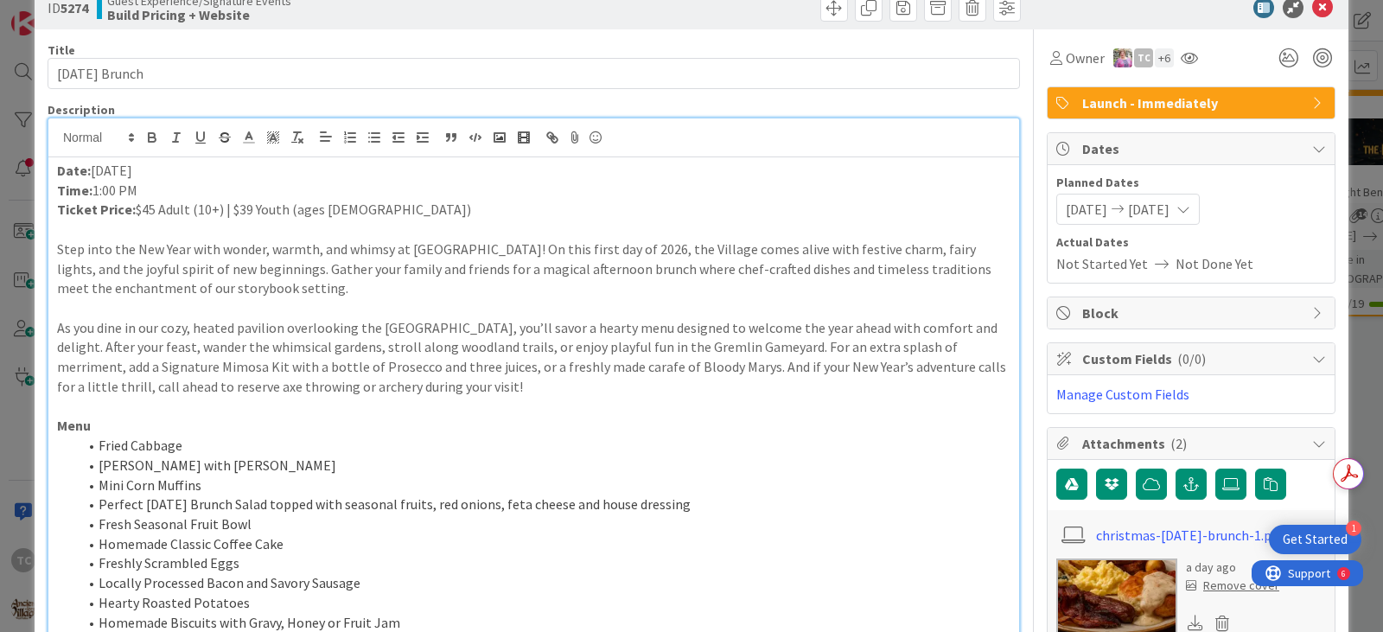
scroll to position [0, 0]
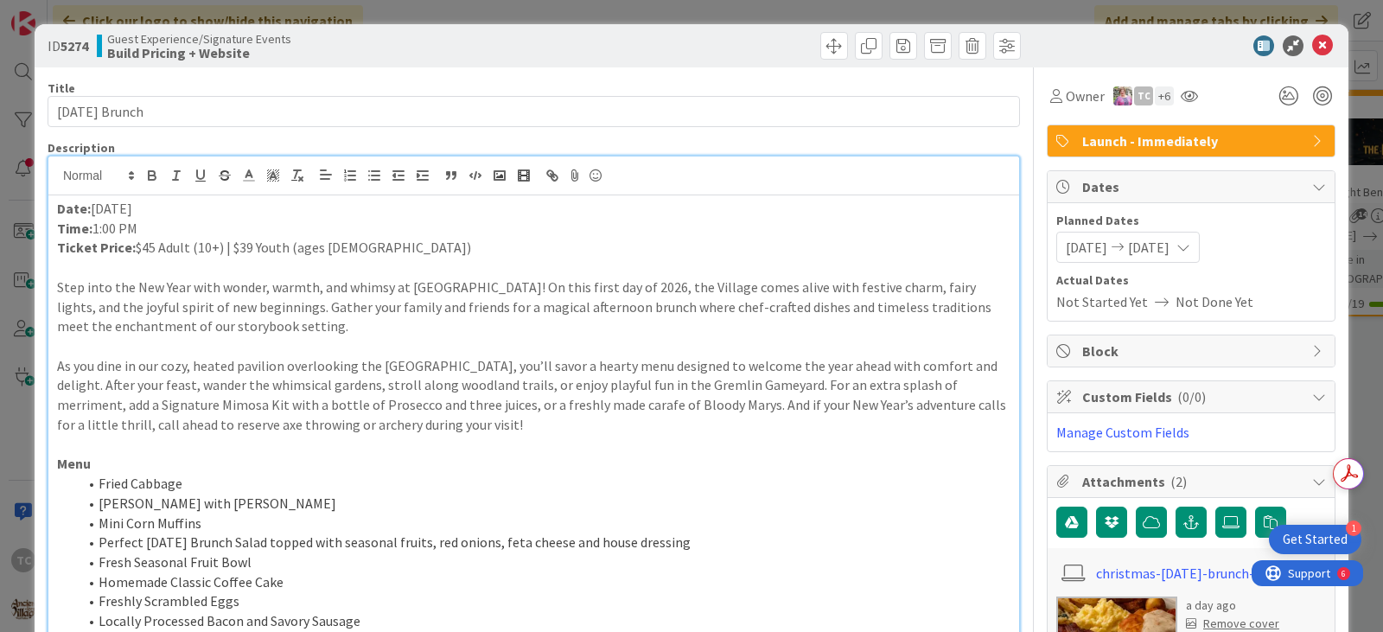
click at [611, 12] on div "ID 5274 Guest Experience/Signature Events Build Pricing + Website Title 21 / 12…" at bounding box center [691, 316] width 1383 height 632
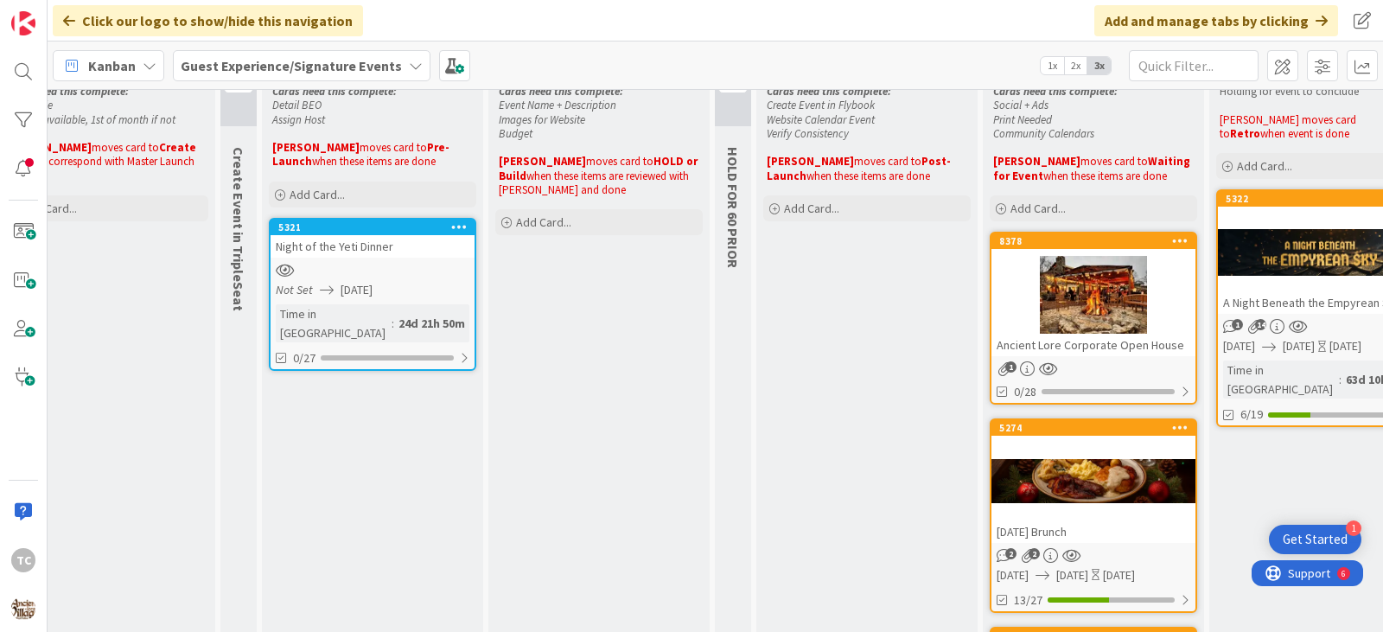
scroll to position [0, 101]
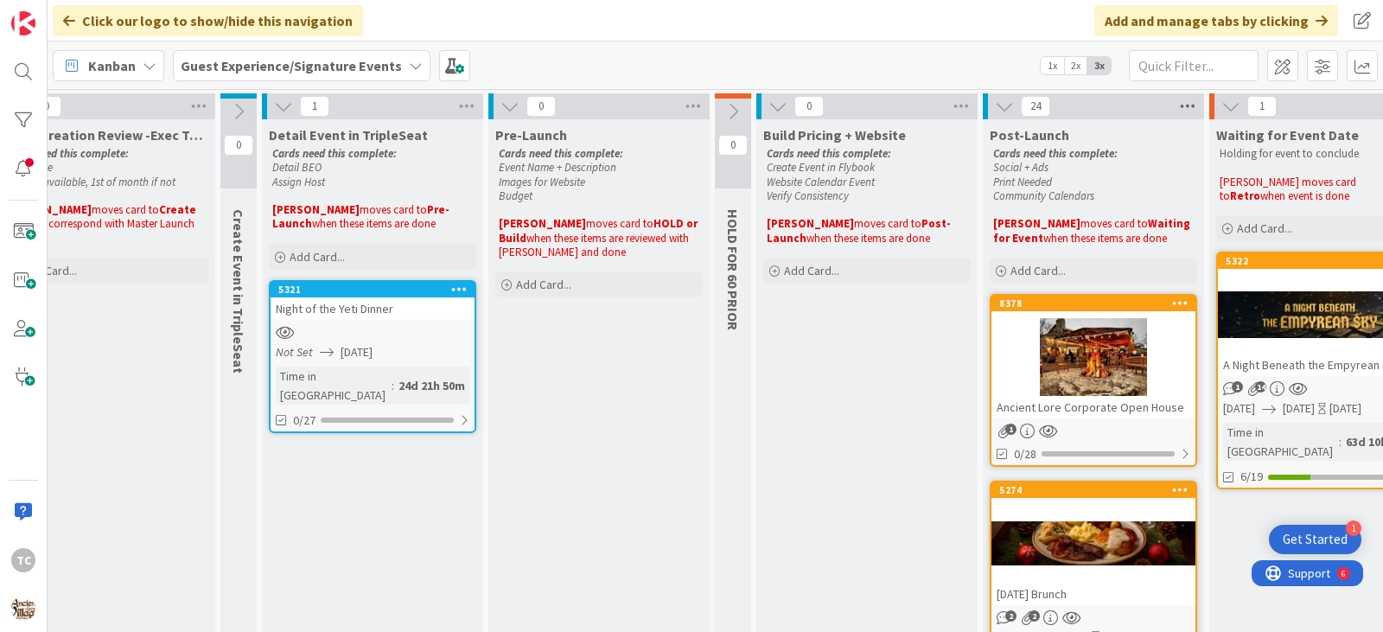
click at [1195, 101] on icon at bounding box center [1188, 106] width 22 height 26
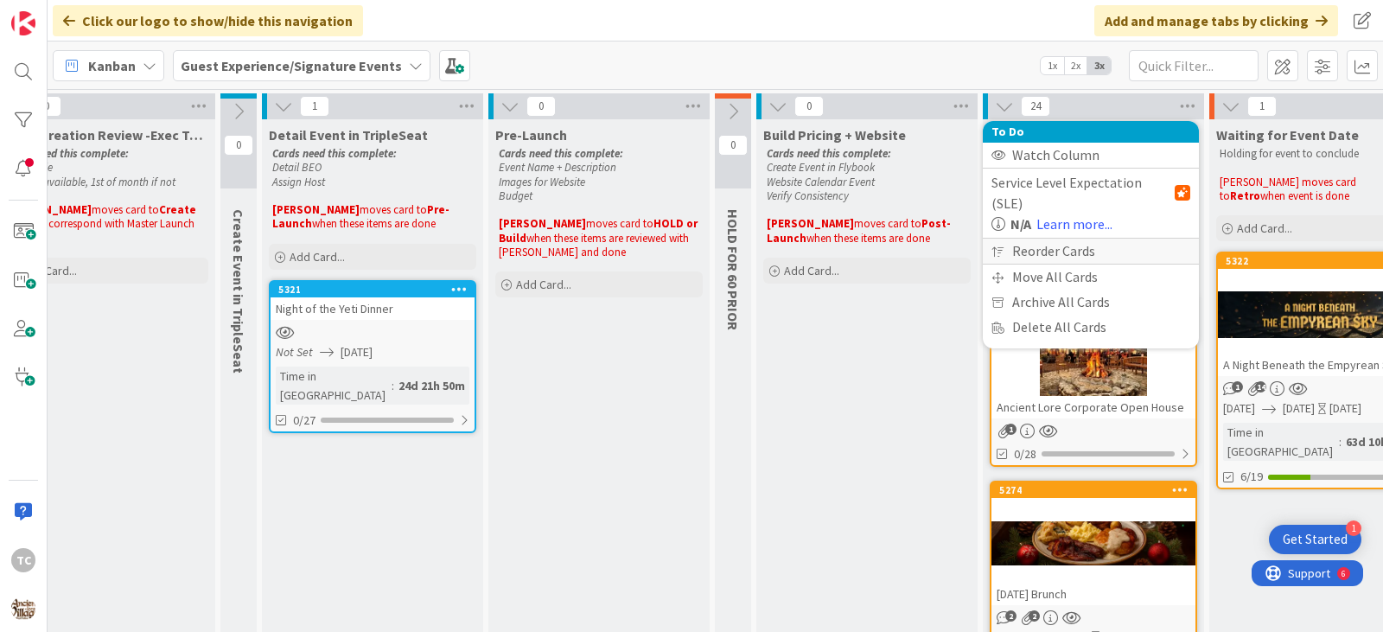
click at [1036, 239] on div "Reorder Cards" at bounding box center [1091, 251] width 216 height 25
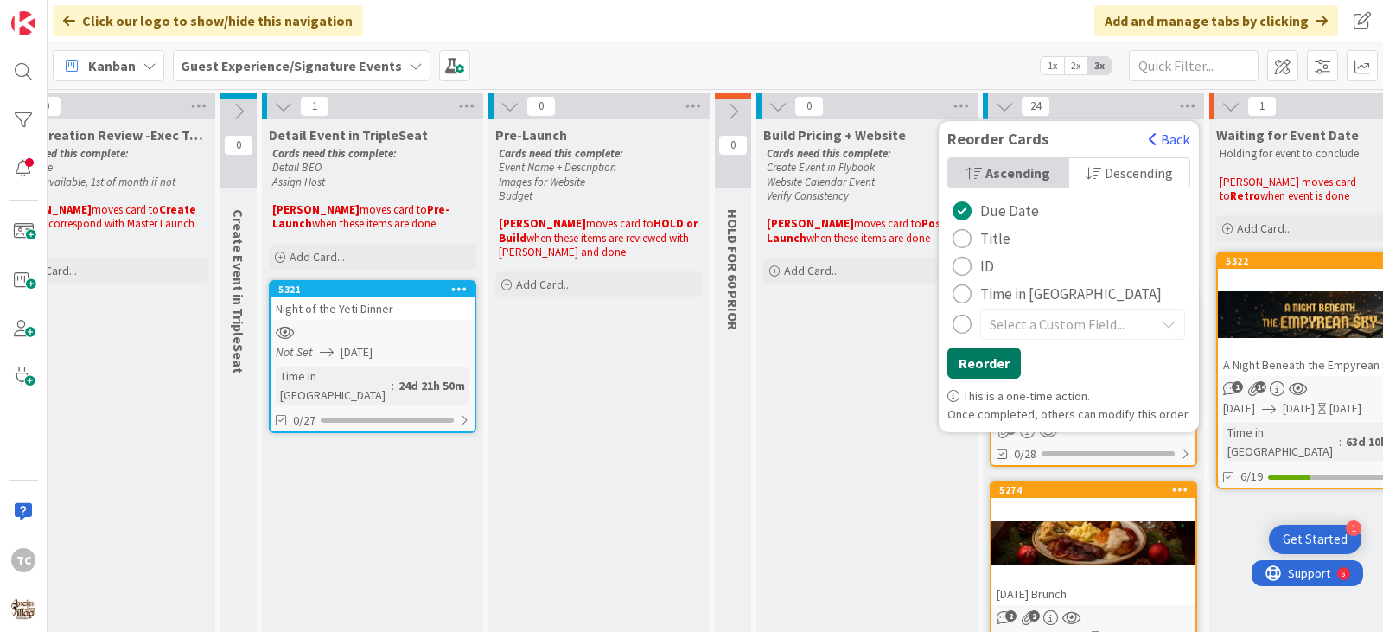
click at [1007, 367] on button "Reorder" at bounding box center [983, 363] width 73 height 31
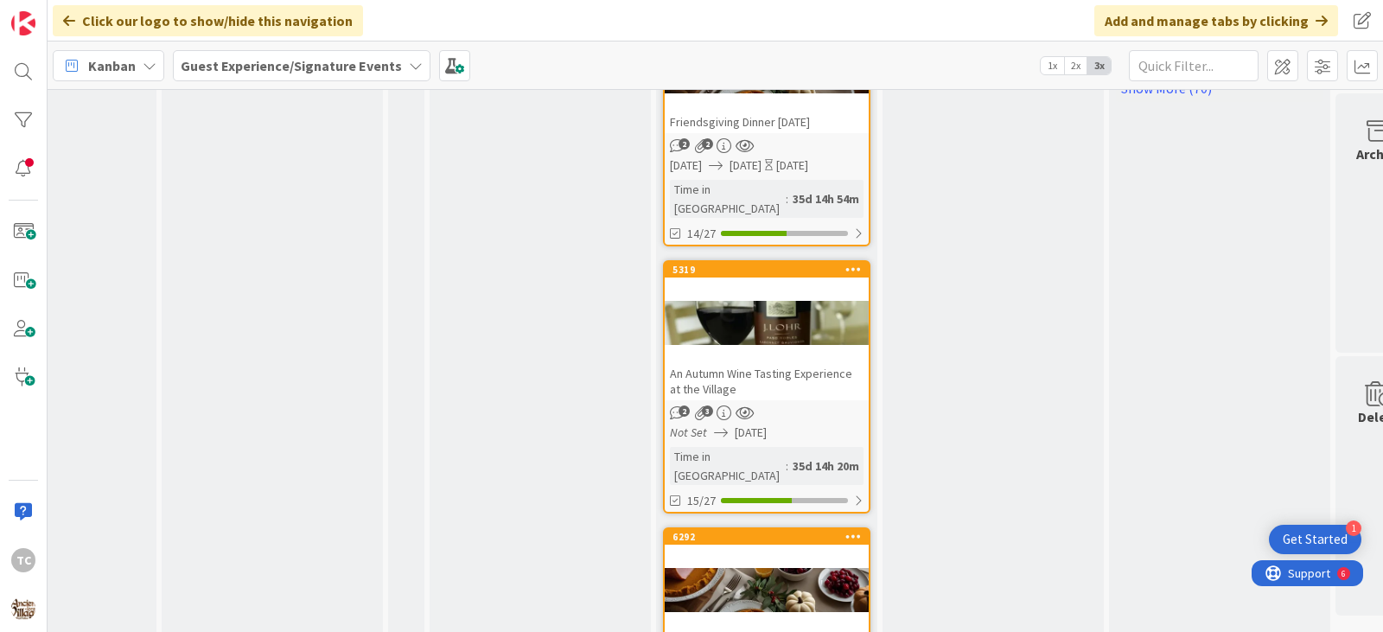
scroll to position [2097, 428]
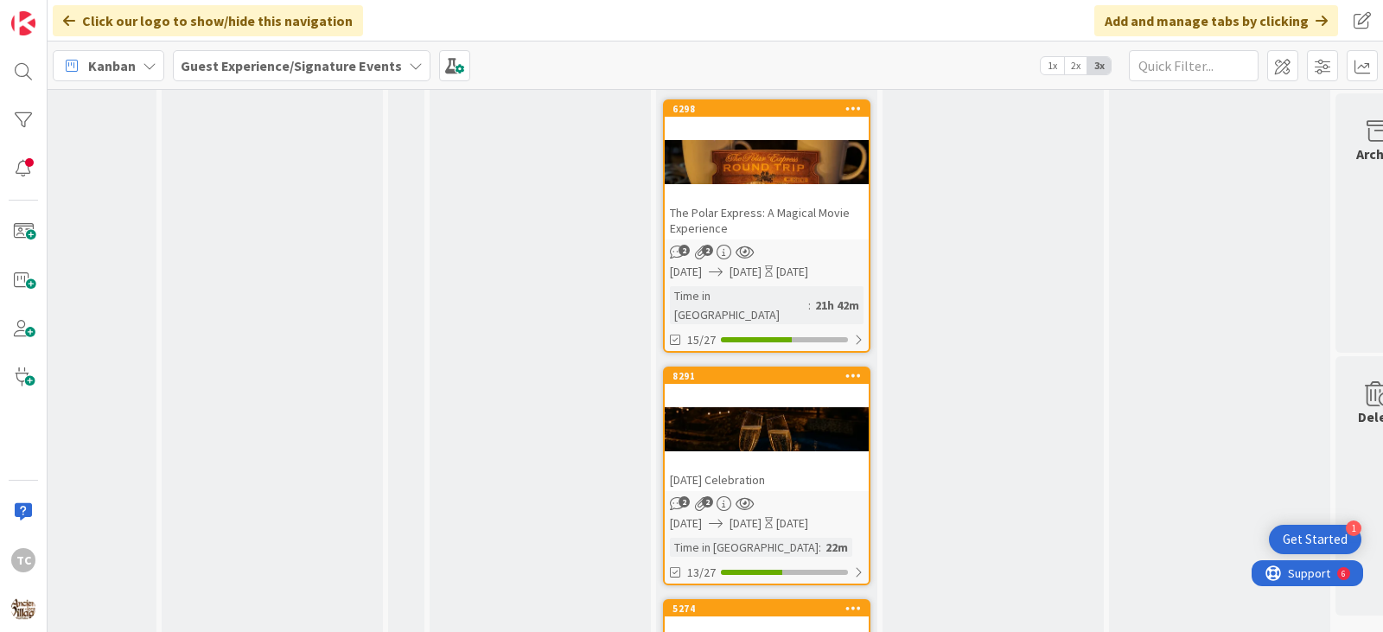
scroll to position [5345, 428]
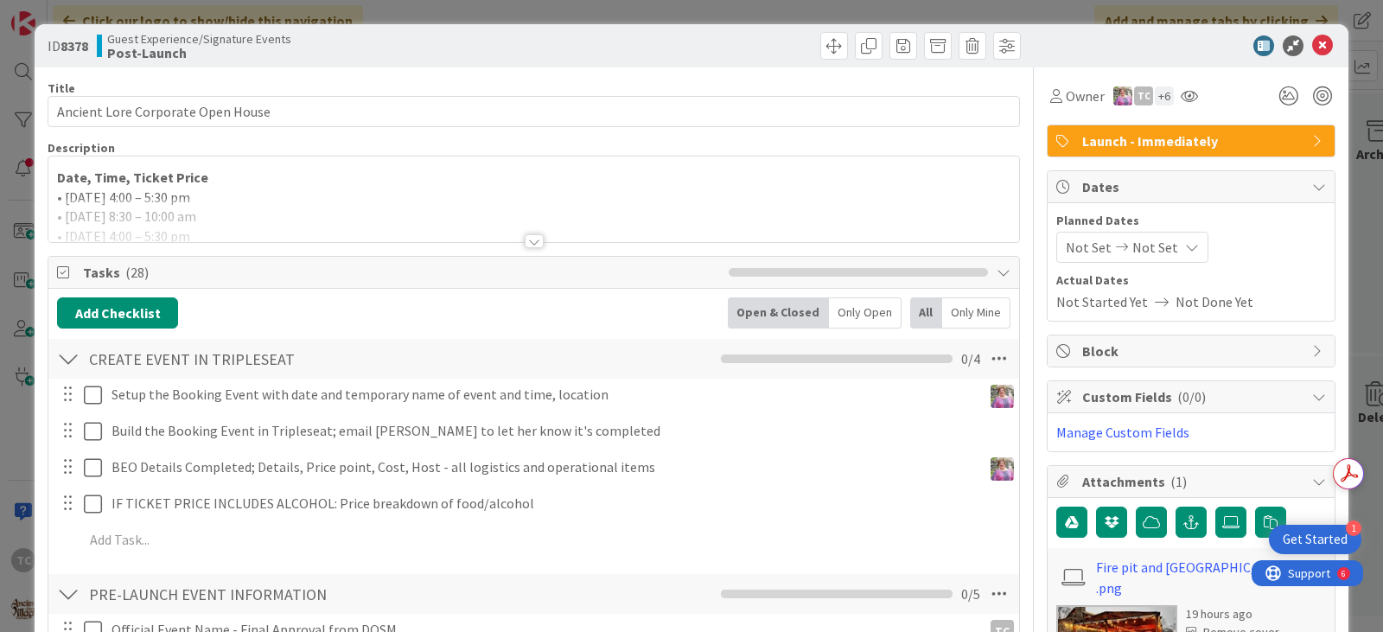
click at [1132, 243] on span "Not Set" at bounding box center [1155, 247] width 46 height 21
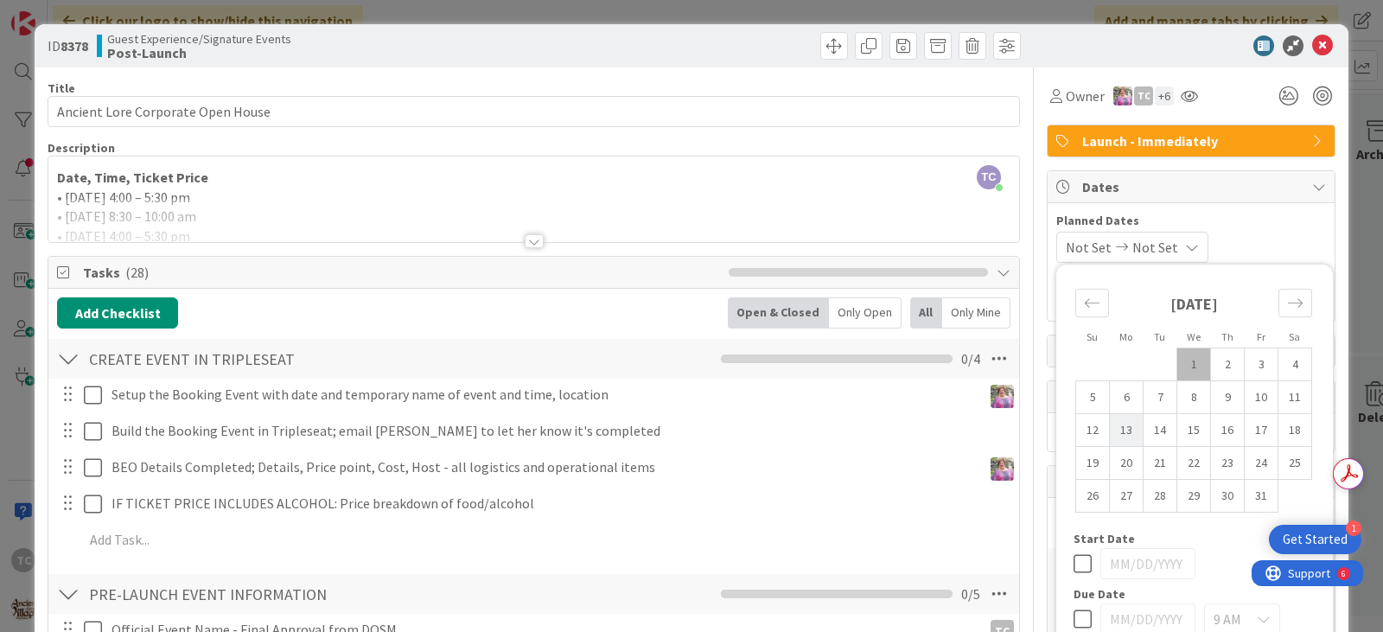
click at [1122, 434] on td "13" at bounding box center [1127, 430] width 34 height 33
type input "[DATE]"
click at [1122, 434] on td "13" at bounding box center [1127, 430] width 34 height 33
type input "[DATE]"
click at [1104, 15] on div "ID 8378 Guest Experience/Signature Events Post-Launch Title 33 / 128 Ancient Lo…" at bounding box center [691, 316] width 1383 height 632
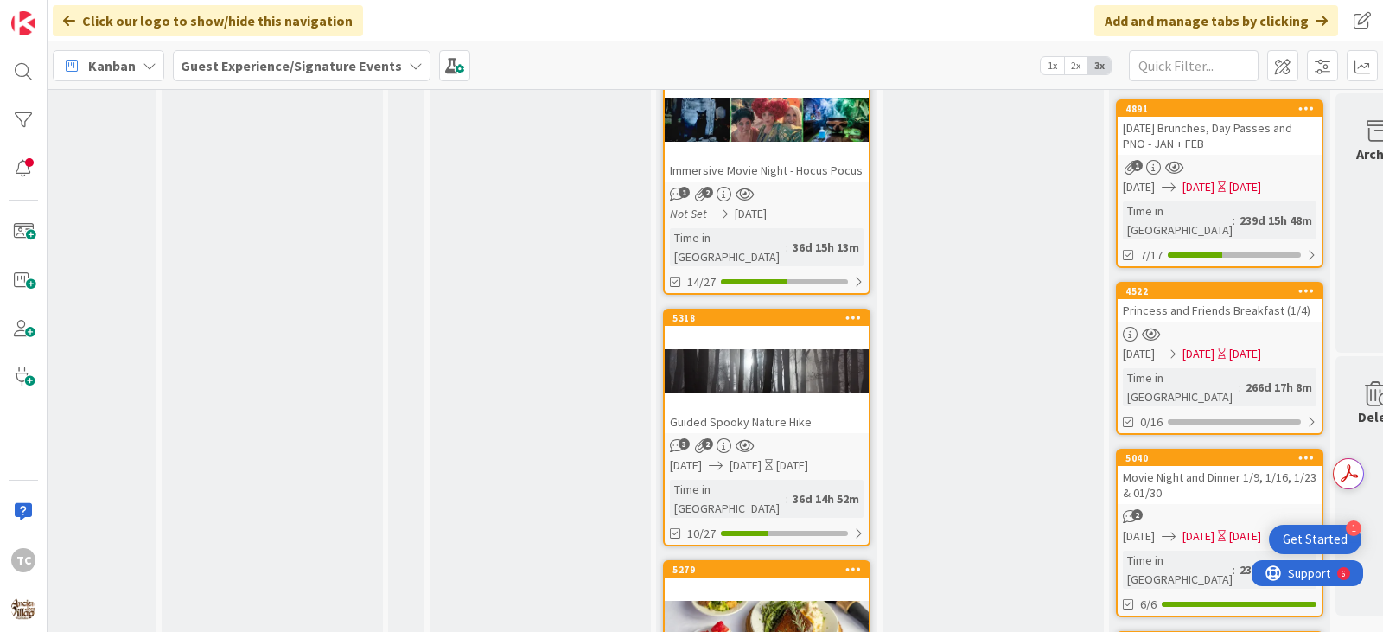
scroll to position [0, 428]
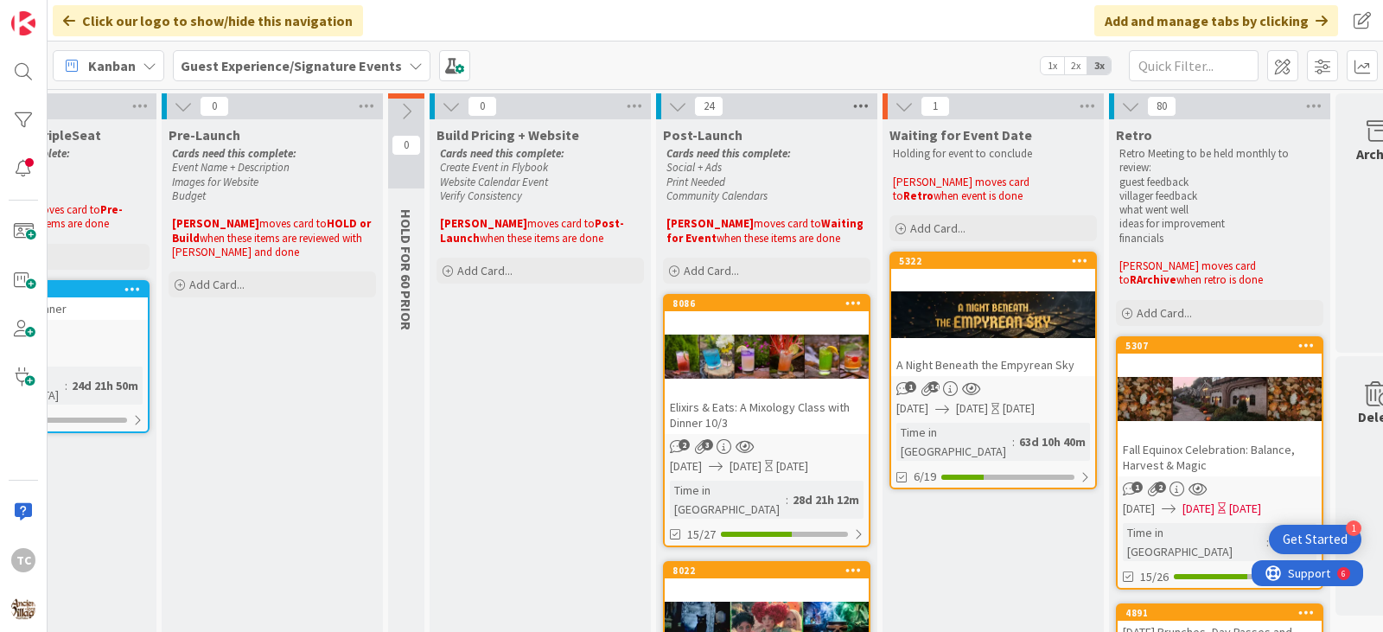
click at [860, 114] on icon at bounding box center [861, 106] width 22 height 26
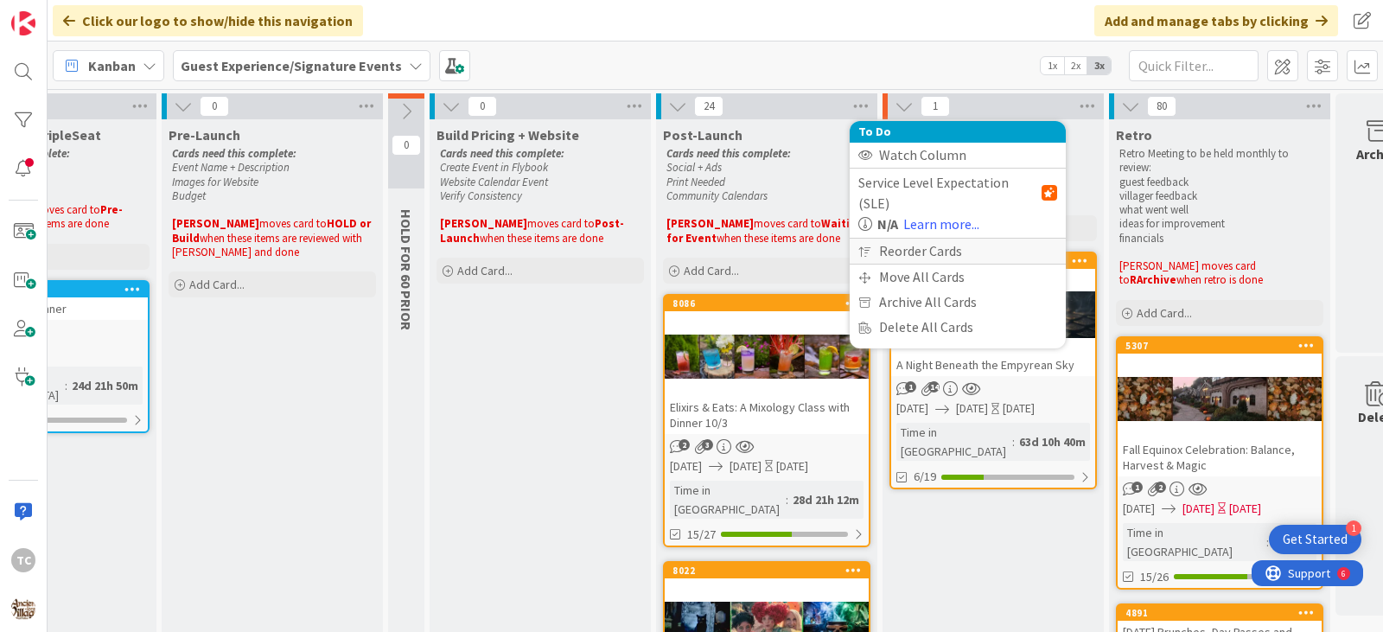
click at [900, 239] on div "Reorder Cards" at bounding box center [958, 251] width 216 height 25
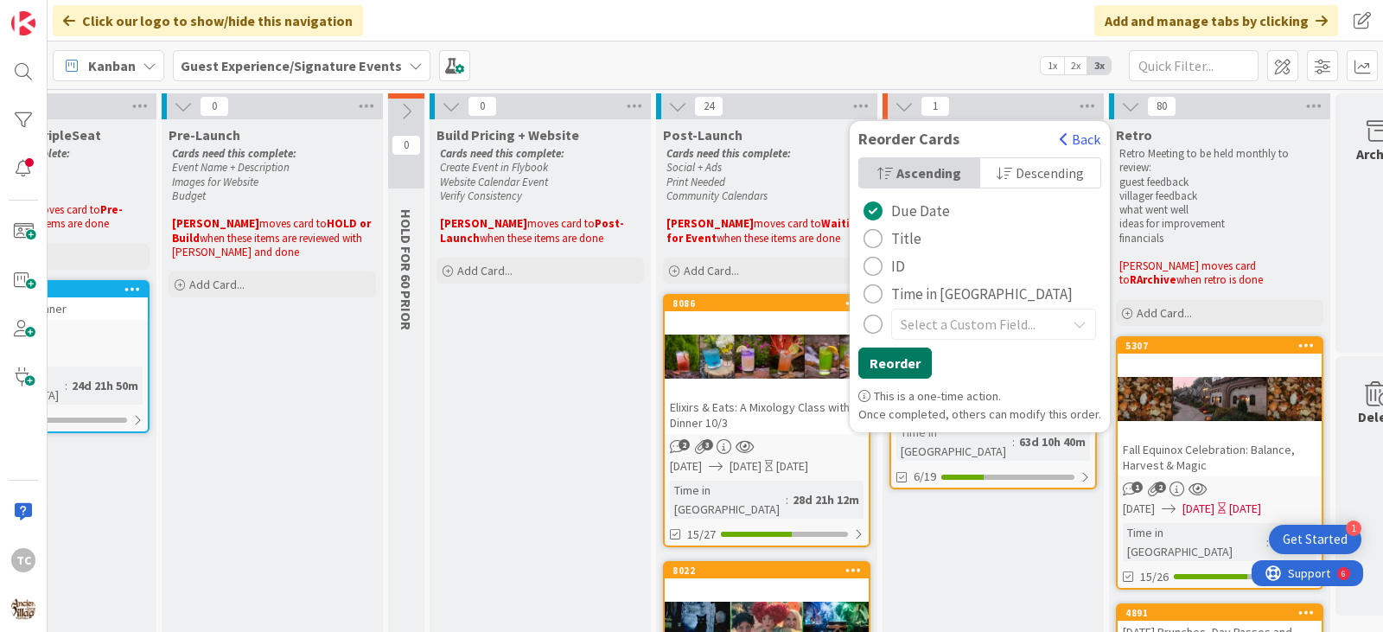
click at [908, 361] on button "Reorder" at bounding box center [894, 363] width 73 height 31
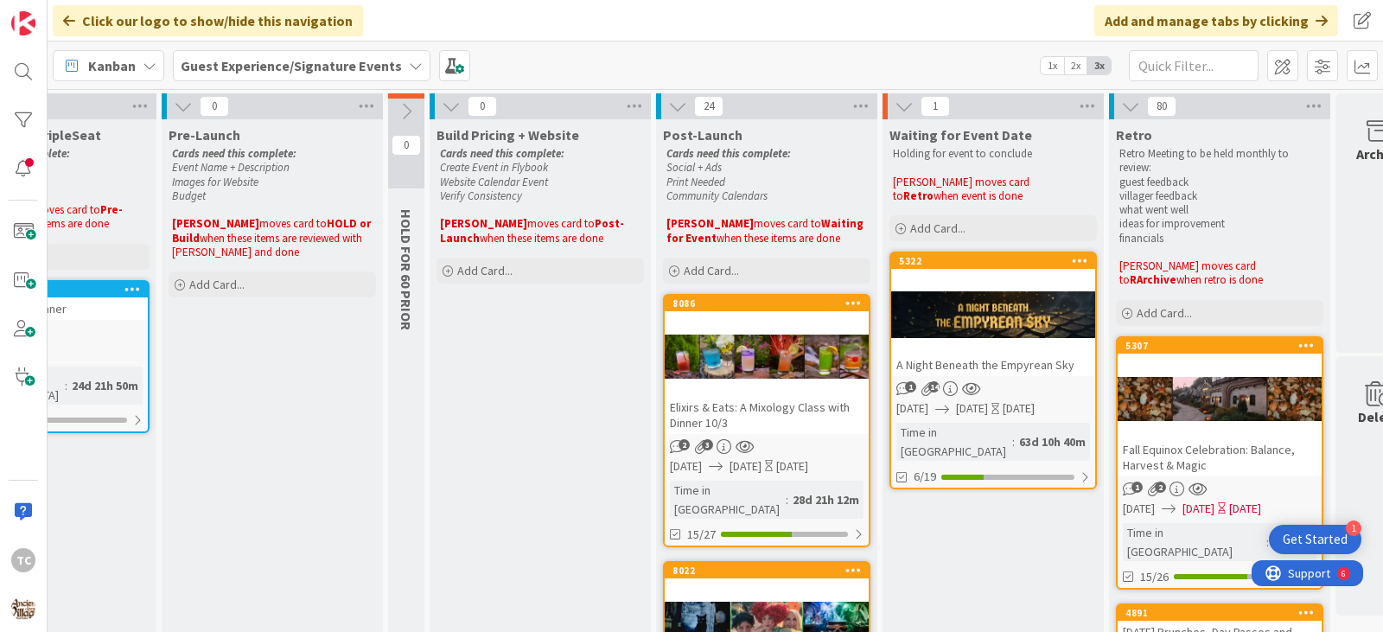
scroll to position [0, 0]
